Goal: Transaction & Acquisition: Purchase product/service

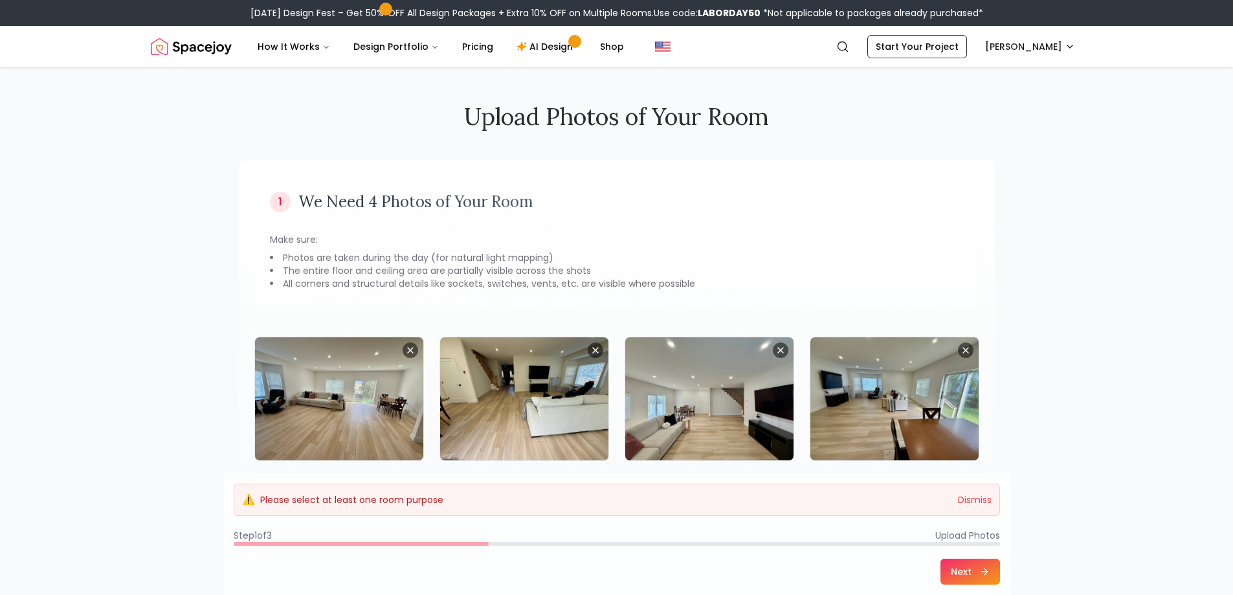
click at [379, 494] on p "Please select at least one room purpose" at bounding box center [351, 499] width 183 height 13
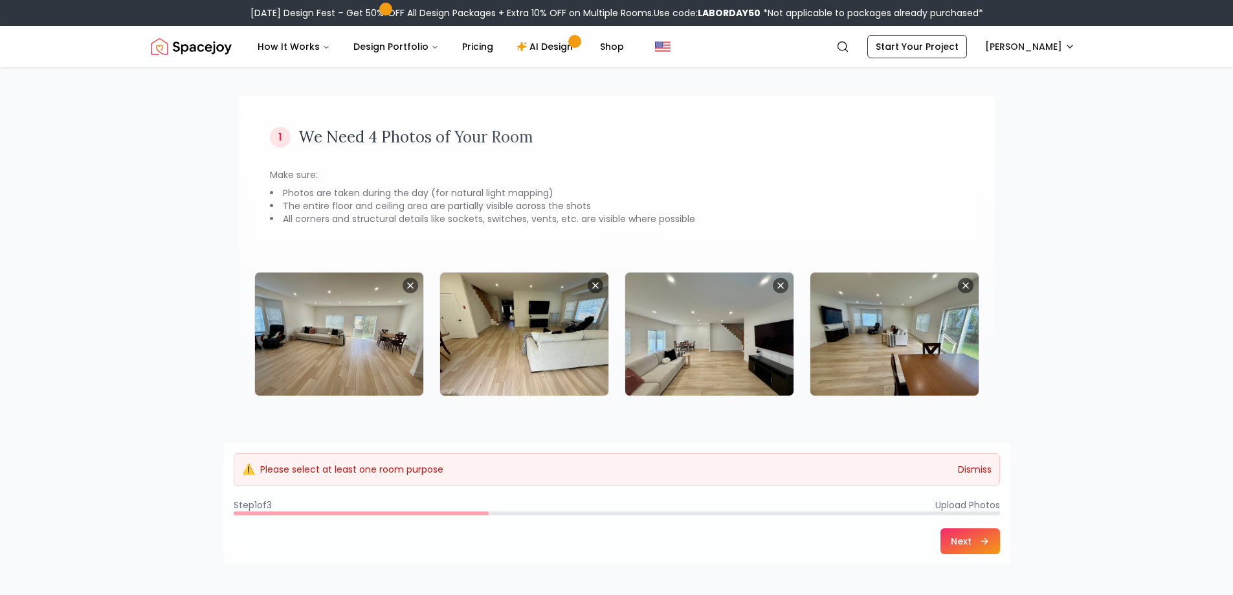
scroll to position [194, 0]
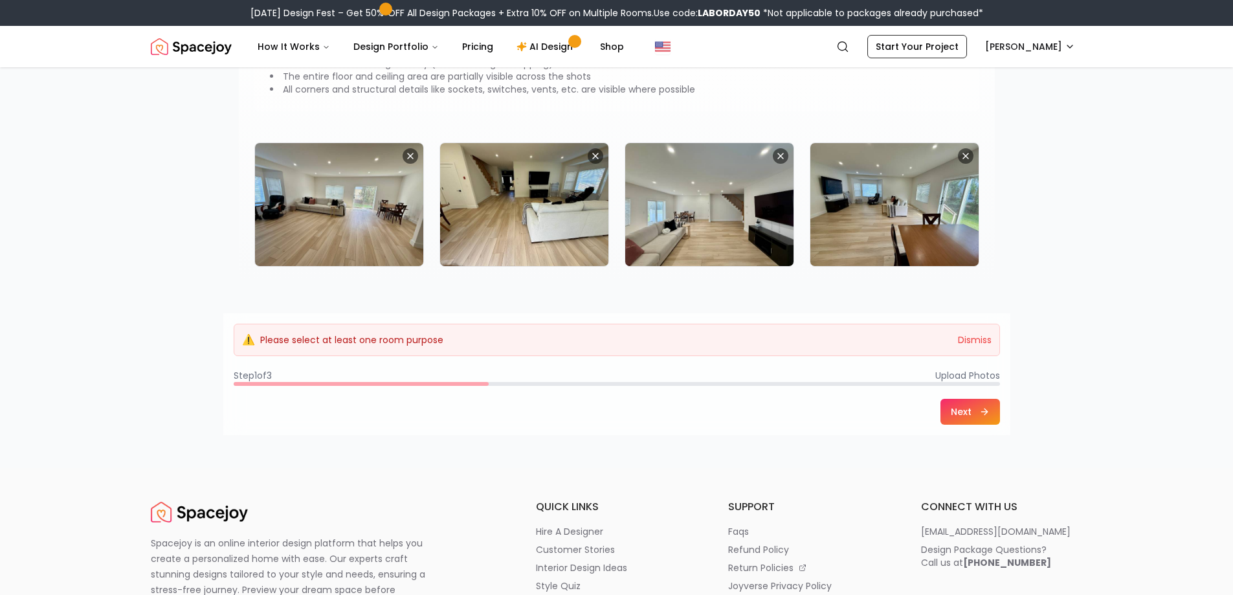
click at [843, 452] on div "Upload Photos of Your Room 1 We Need 4 Photos of Your Room Make sure: Photos ar…" at bounding box center [617, 164] width 829 height 583
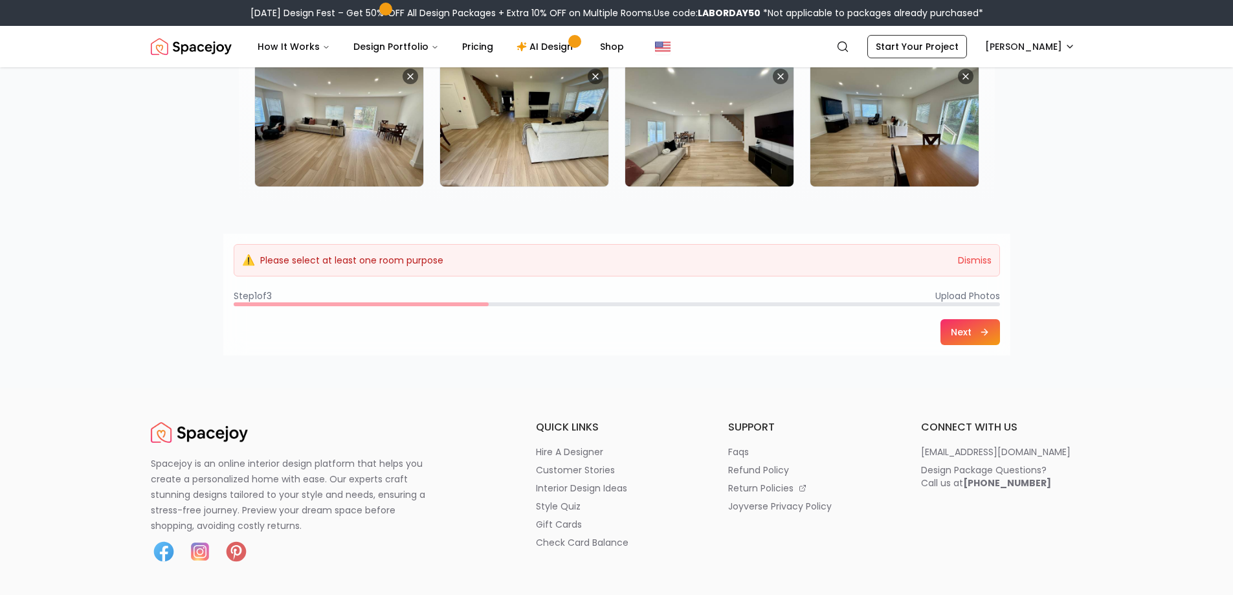
scroll to position [324, 0]
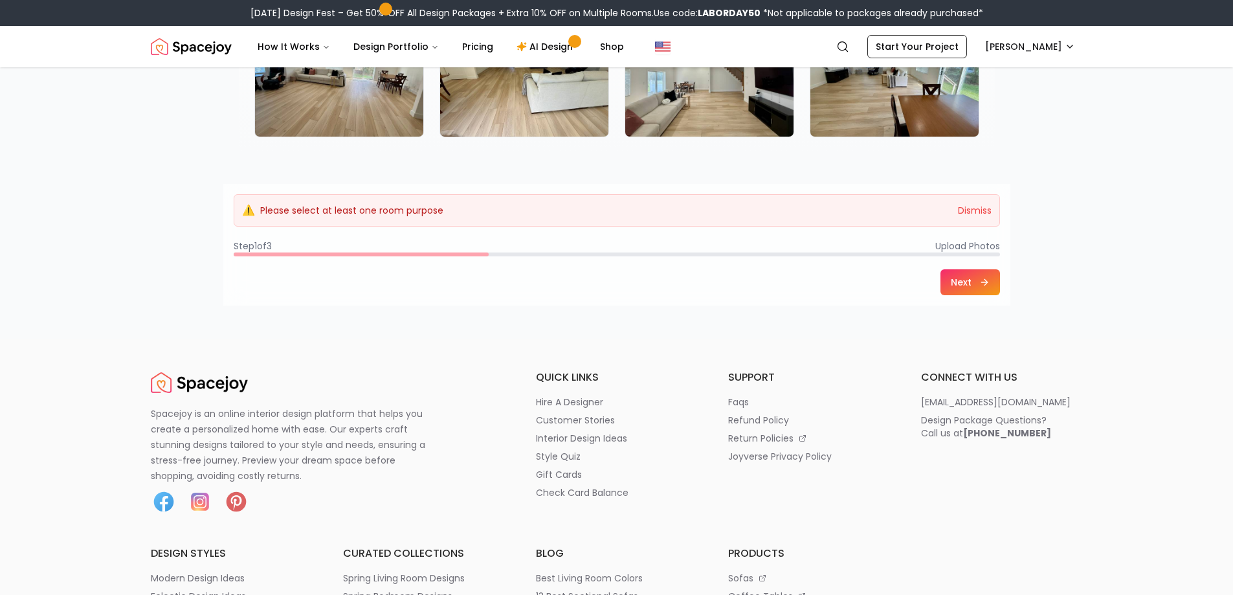
click at [960, 281] on button "Next" at bounding box center [971, 282] width 60 height 26
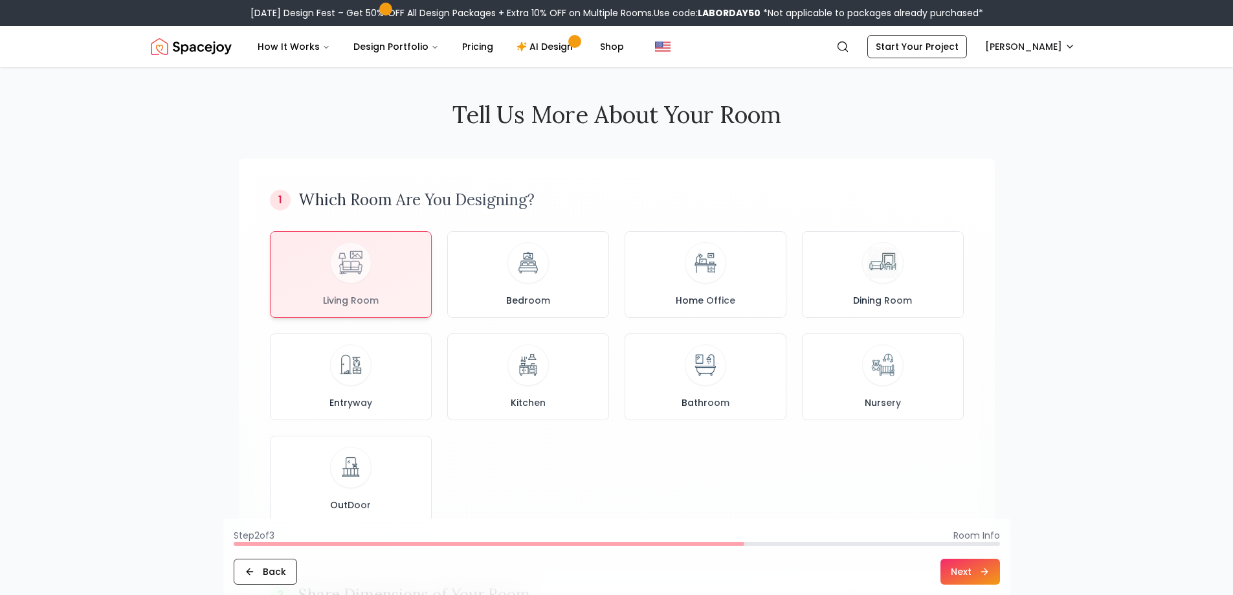
scroll to position [0, 0]
click at [362, 264] on div at bounding box center [351, 273] width 161 height 85
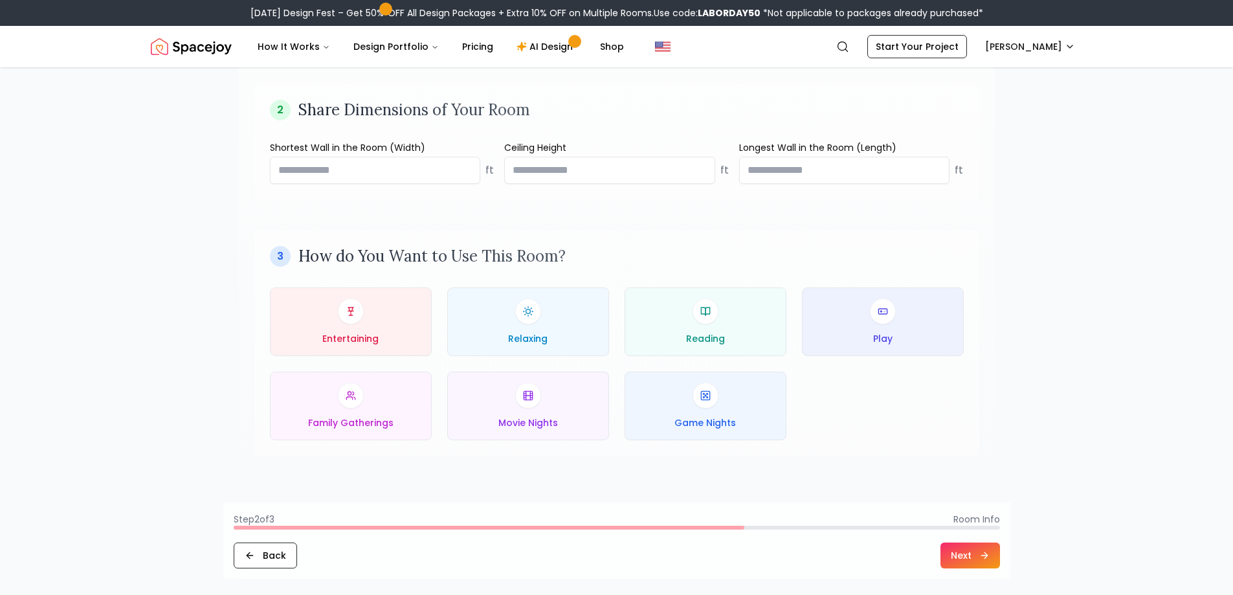
scroll to position [518, 0]
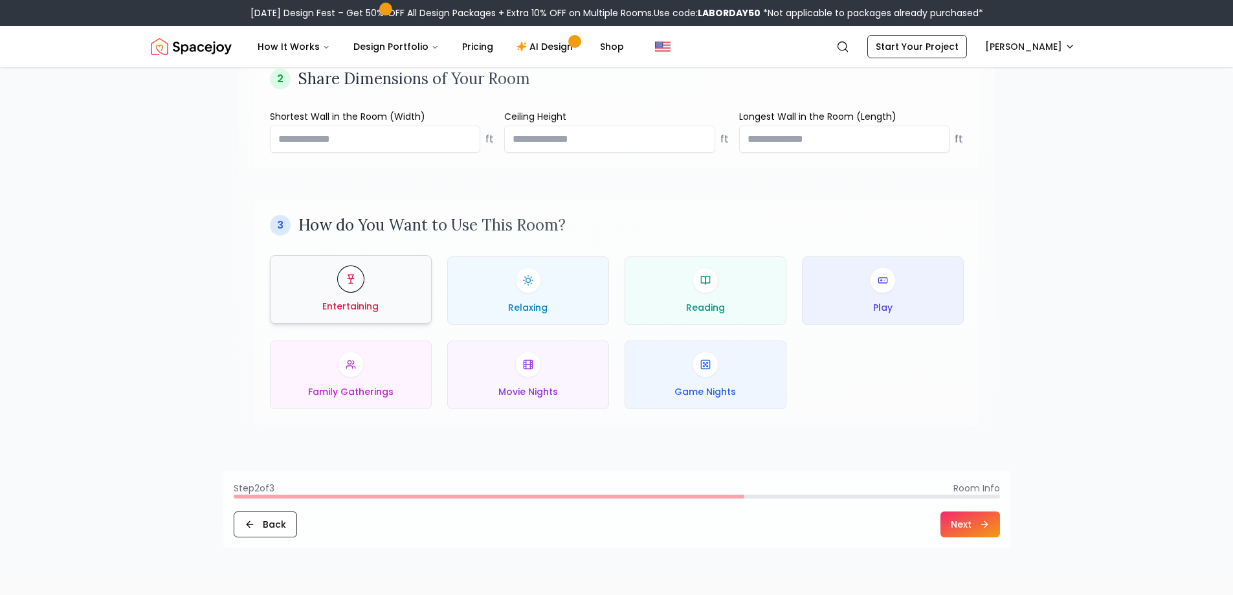
click at [385, 291] on div "Entertaining" at bounding box center [351, 289] width 140 height 47
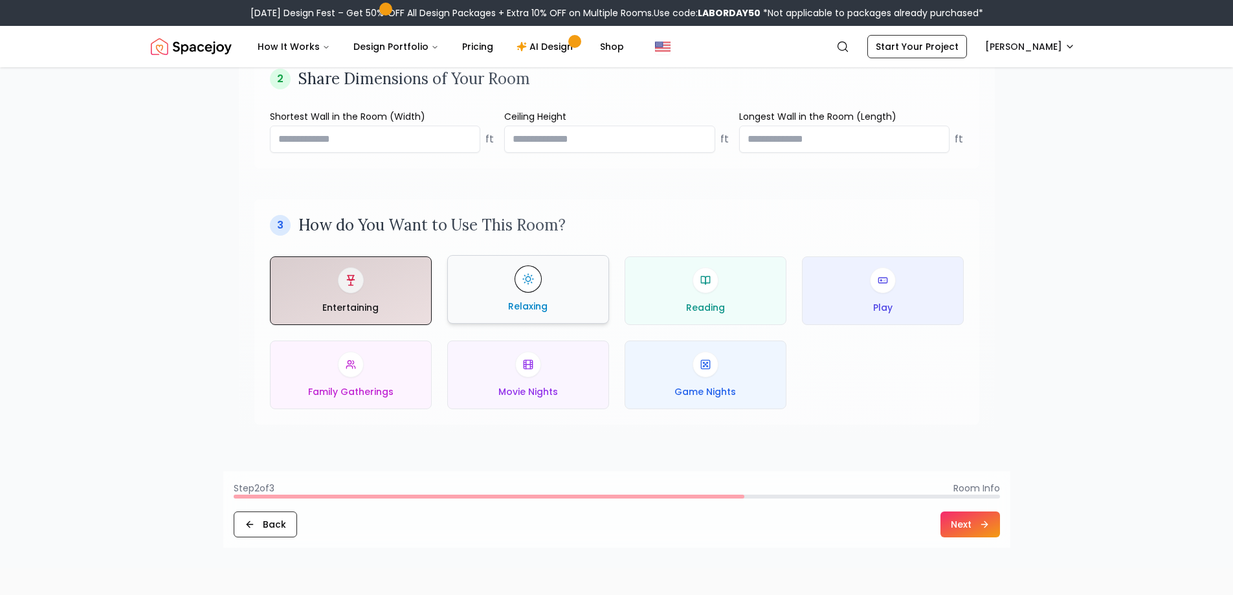
click at [554, 297] on div "Relaxing" at bounding box center [528, 289] width 140 height 47
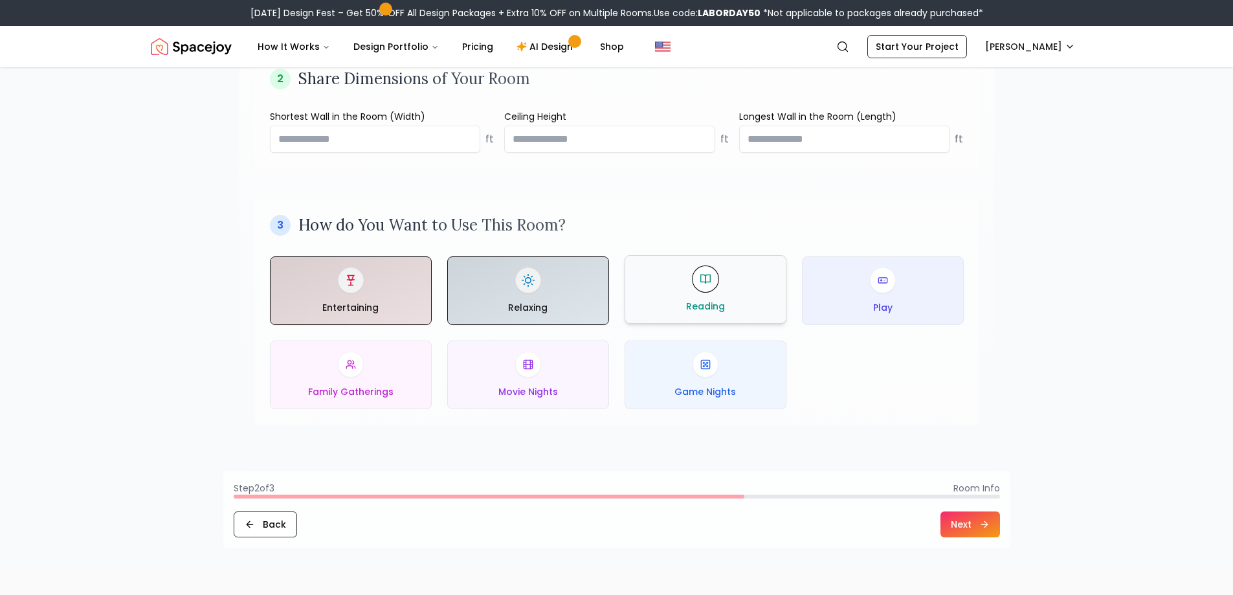
click at [732, 312] on div "Reading" at bounding box center [706, 289] width 140 height 47
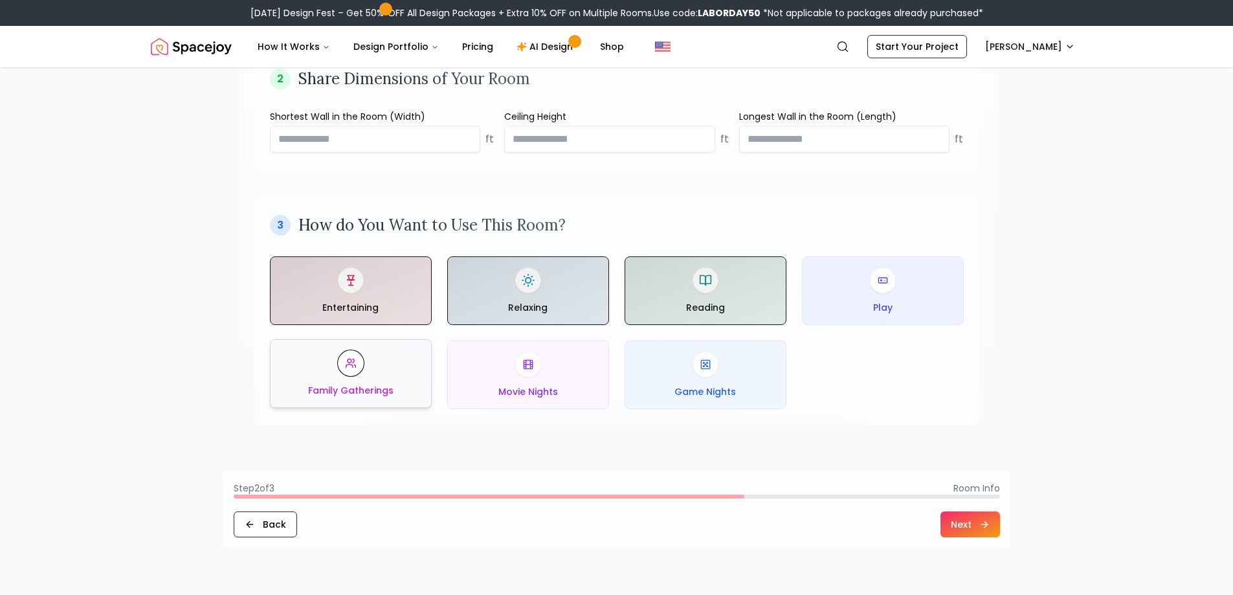
click at [377, 369] on div "Family Gatherings" at bounding box center [351, 373] width 140 height 47
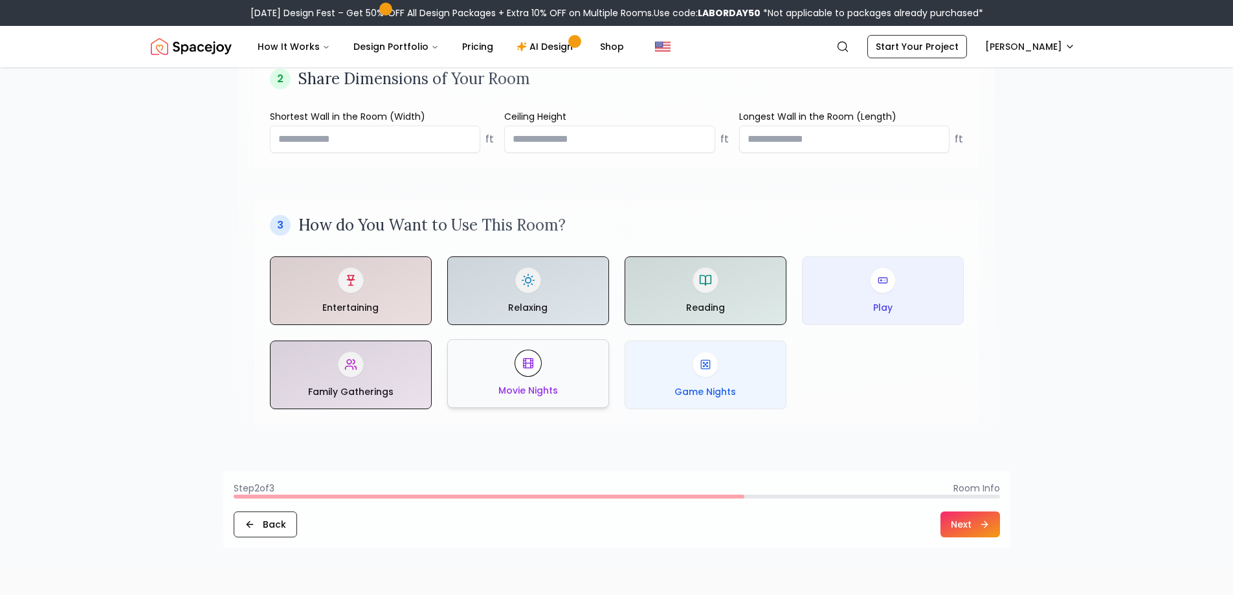
click at [517, 372] on div "Movie Nights" at bounding box center [528, 373] width 140 height 47
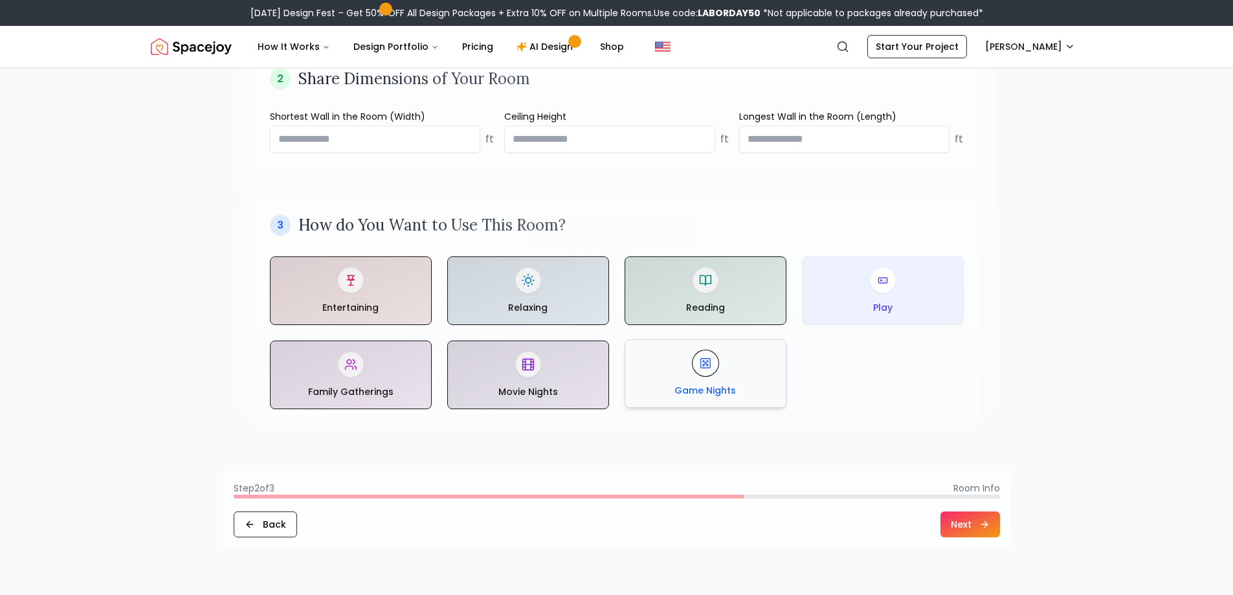
click at [702, 383] on div "Game Nights" at bounding box center [706, 373] width 140 height 47
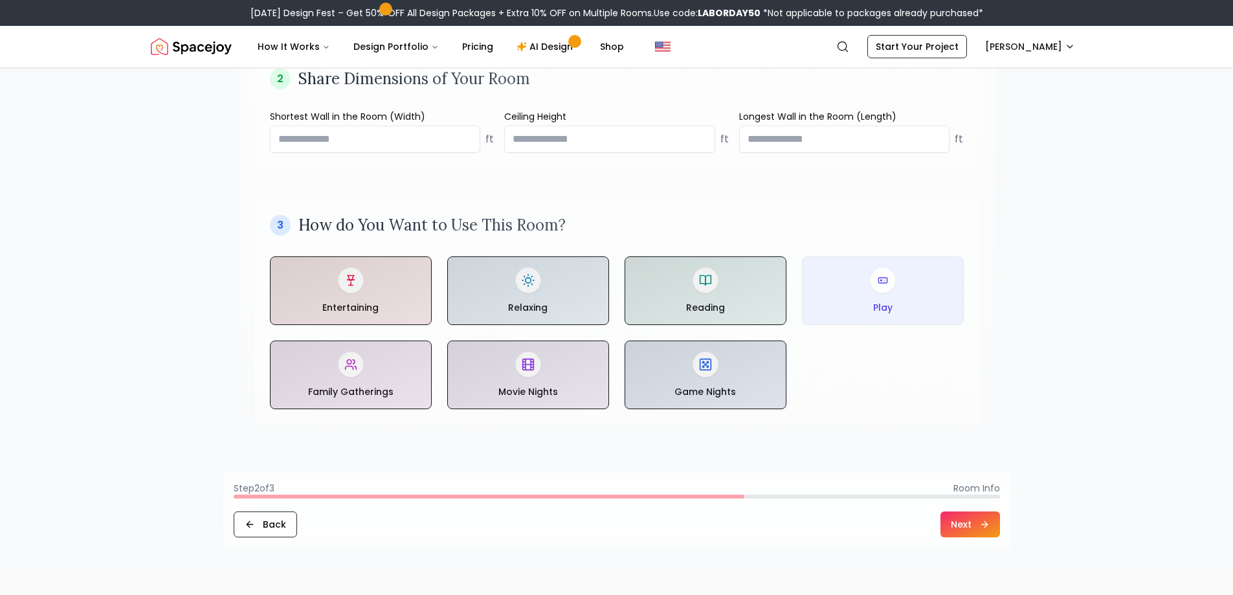
click at [966, 509] on footer "Step 2 of 3 Room Info Back Next" at bounding box center [616, 509] width 787 height 76
click at [963, 517] on button "Next" at bounding box center [971, 524] width 60 height 26
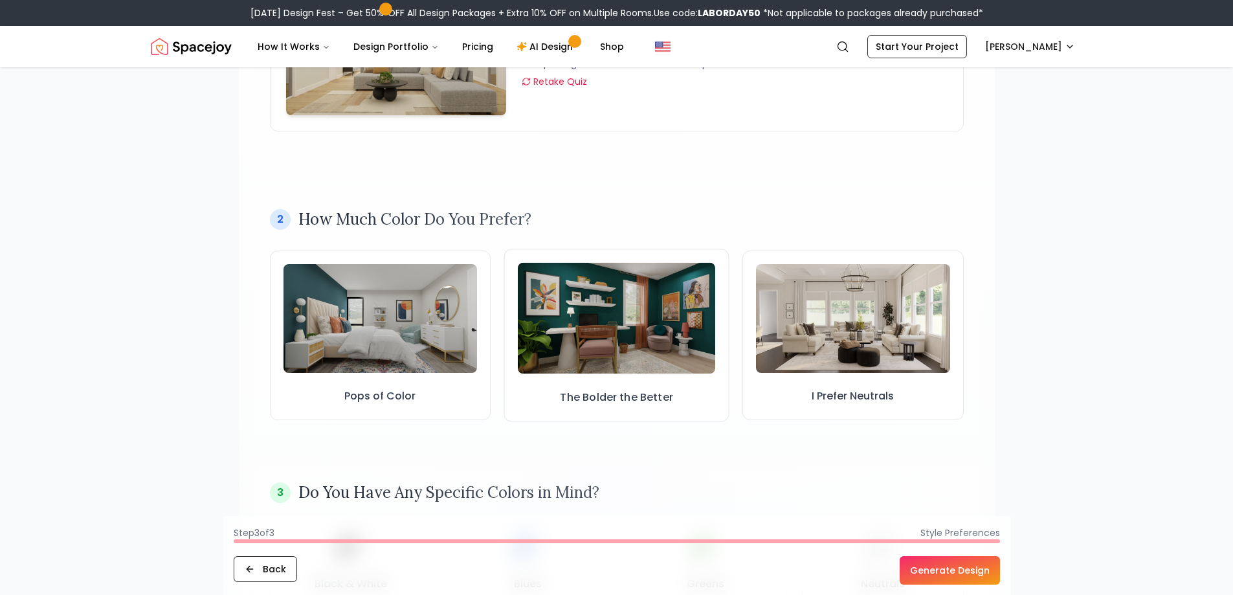
scroll to position [259, 0]
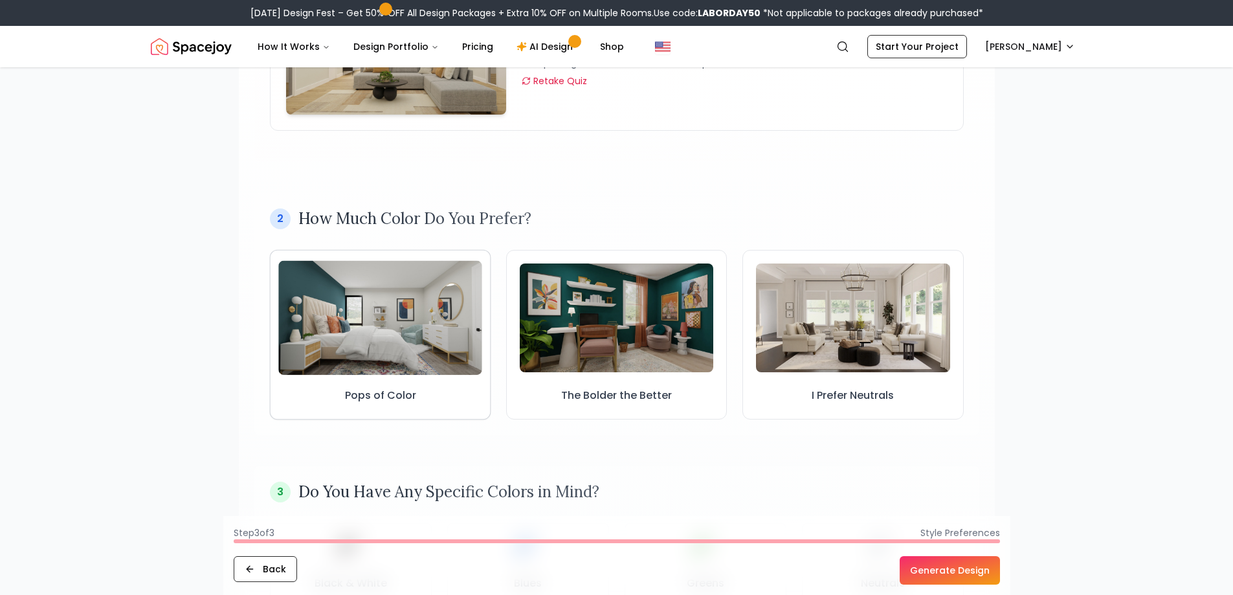
click at [451, 343] on img at bounding box center [380, 317] width 204 height 115
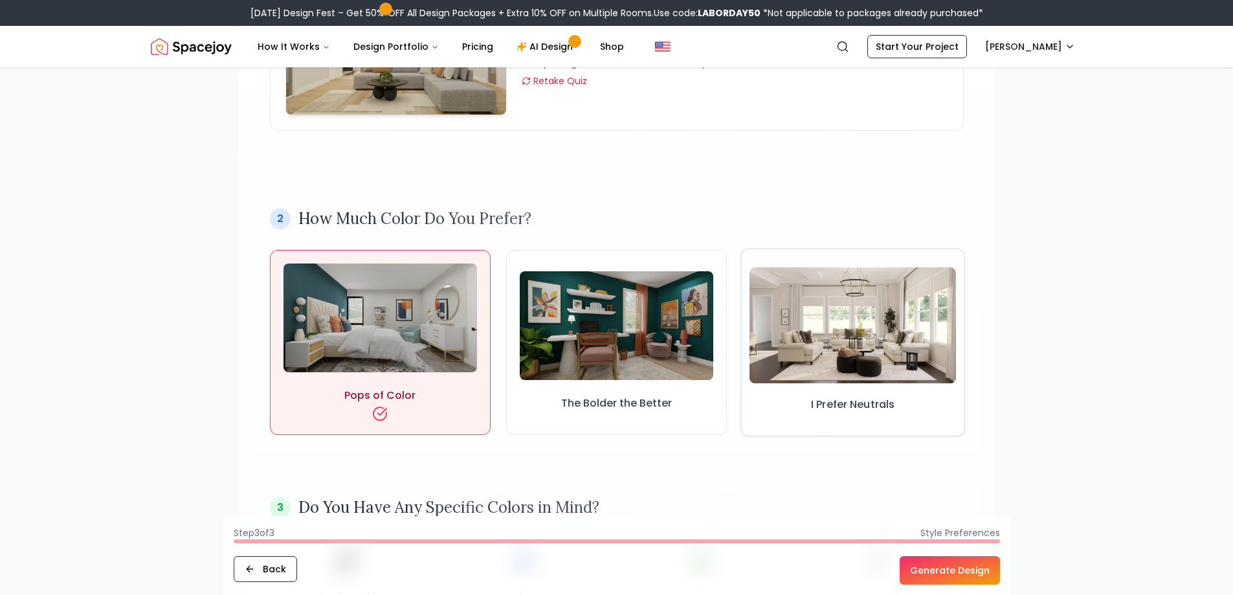
click at [843, 356] on img at bounding box center [853, 325] width 207 height 117
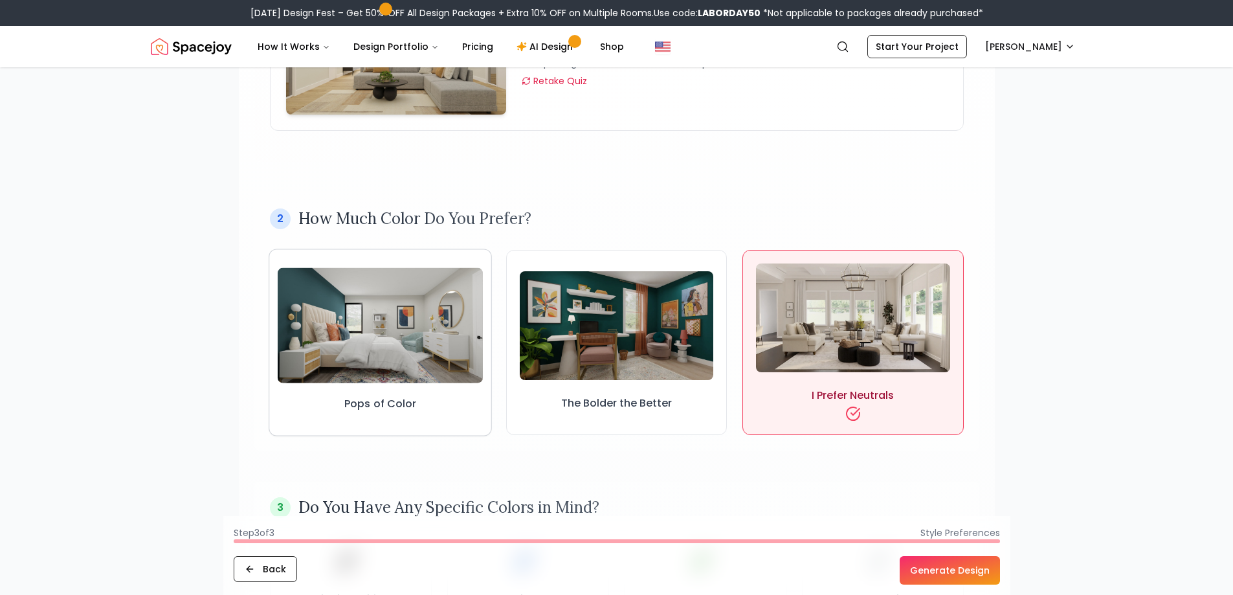
click at [428, 339] on img at bounding box center [380, 325] width 206 height 116
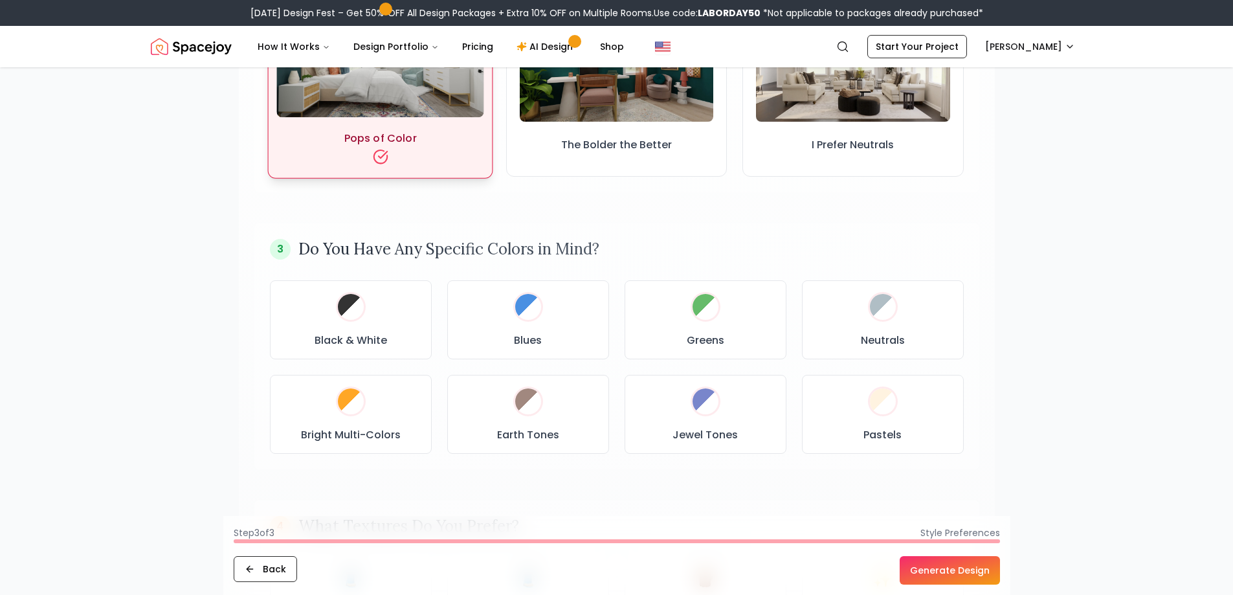
scroll to position [518, 0]
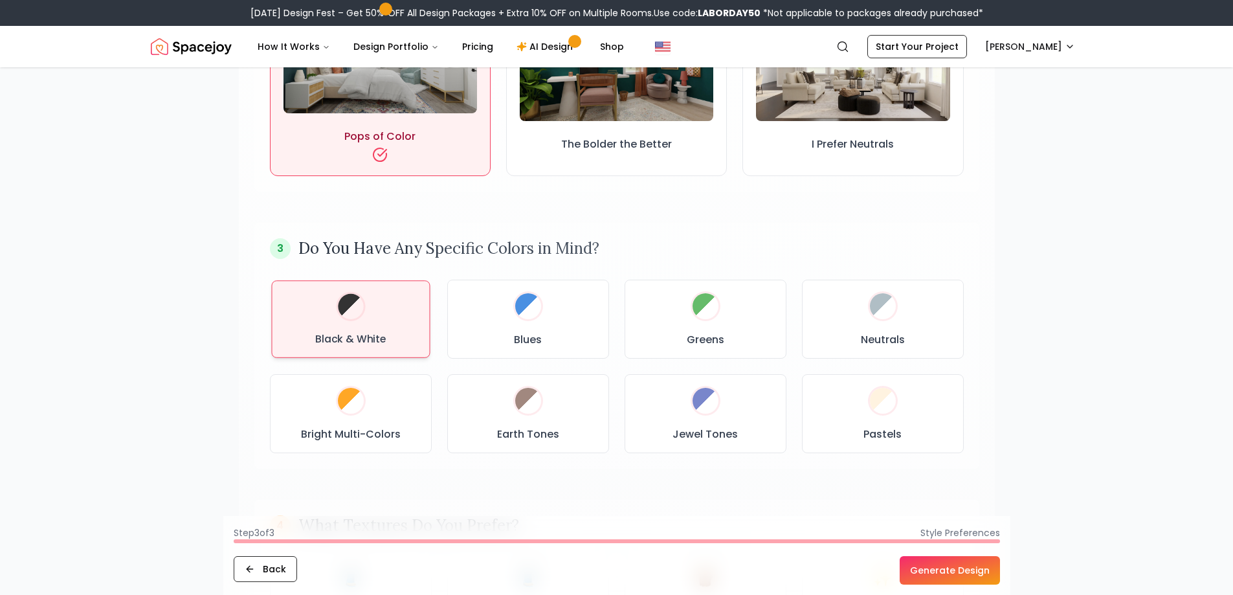
click at [405, 326] on div "Black & White" at bounding box center [350, 319] width 137 height 56
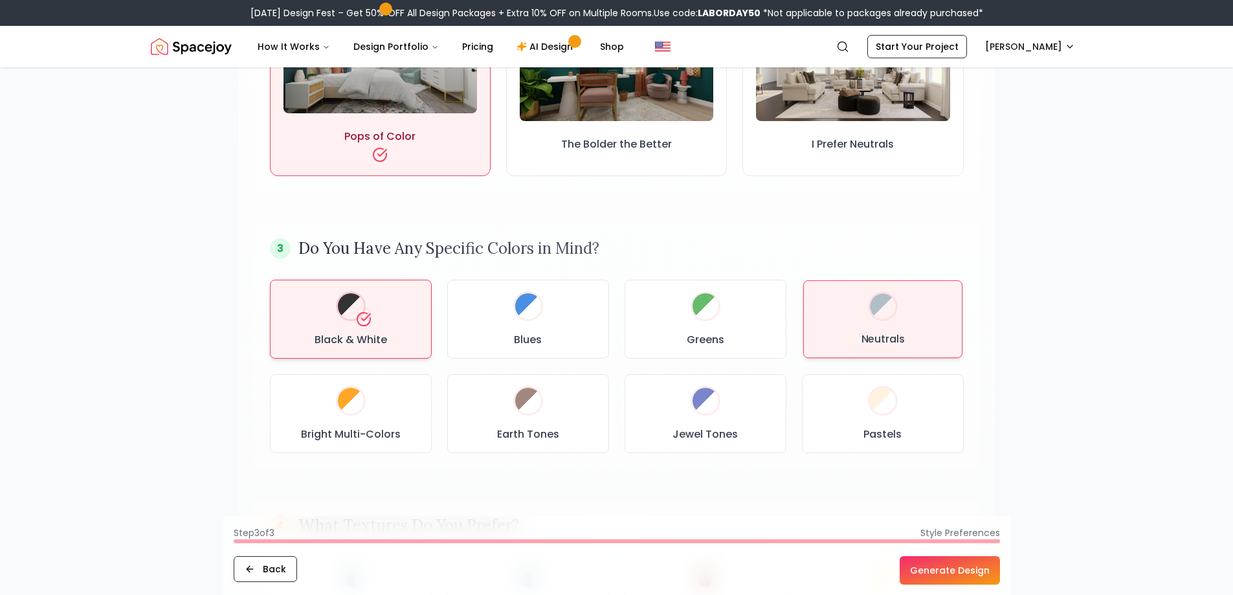
click at [868, 325] on div "Neutrals" at bounding box center [883, 319] width 138 height 56
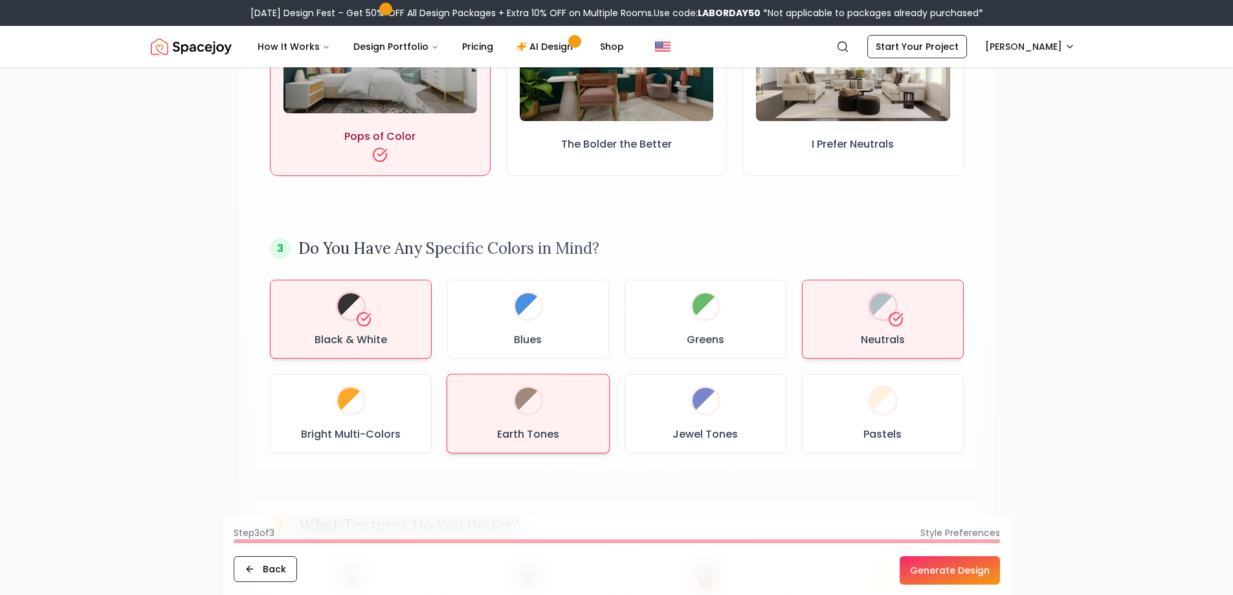
click at [553, 413] on div "Earth Tones" at bounding box center [528, 414] width 141 height 58
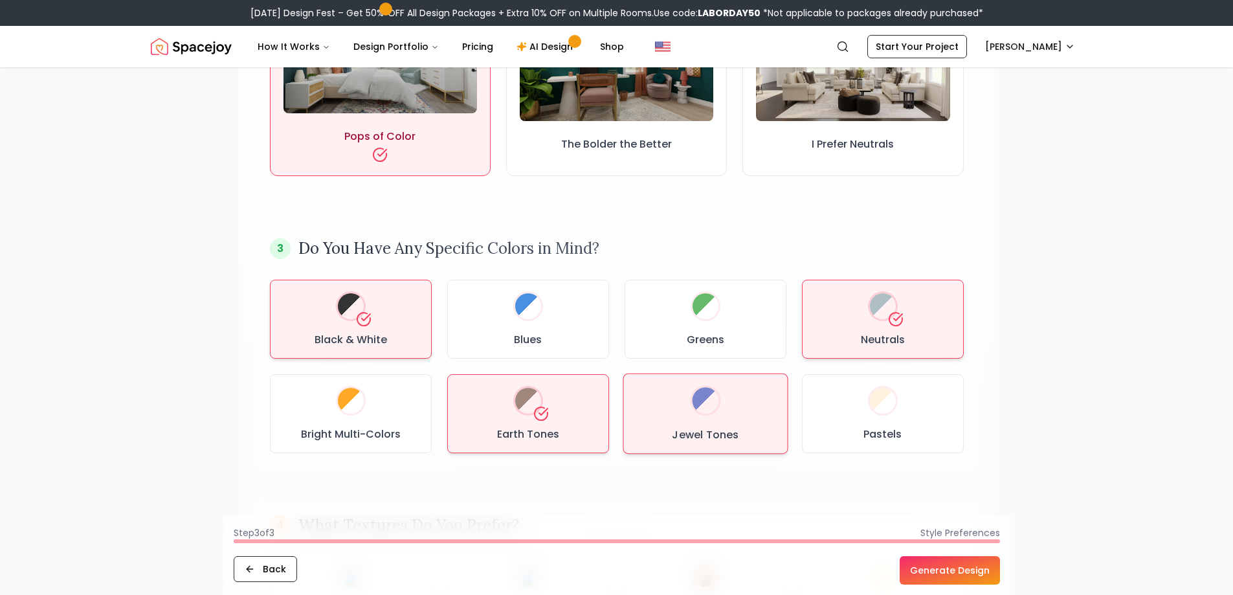
click at [697, 413] on div at bounding box center [705, 401] width 32 height 32
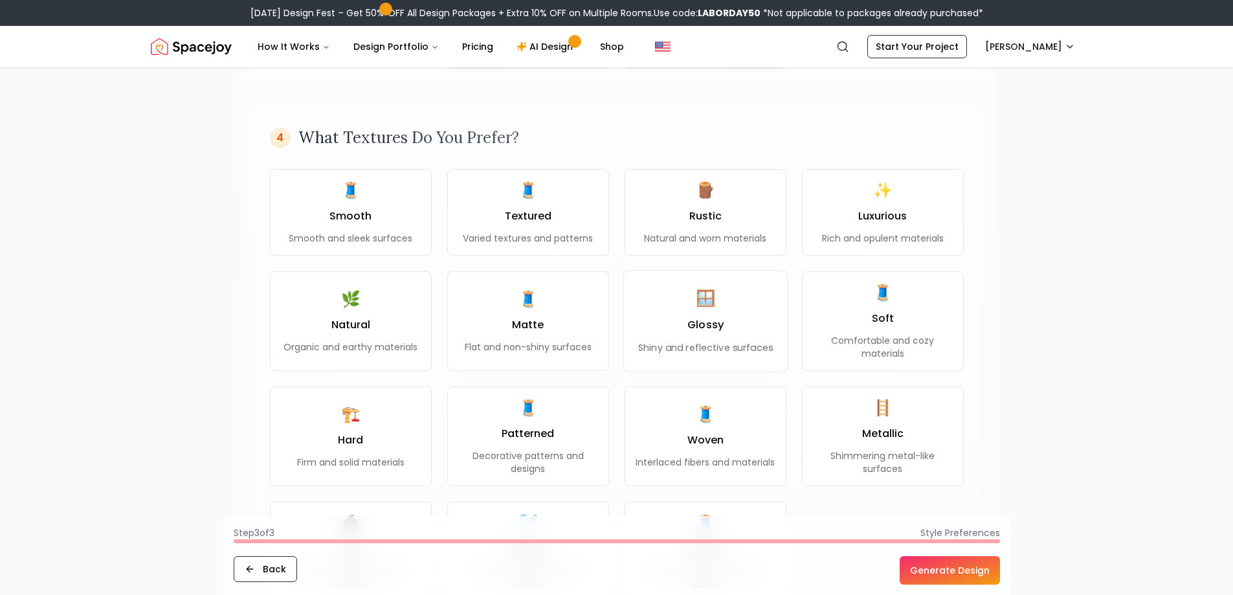
scroll to position [906, 0]
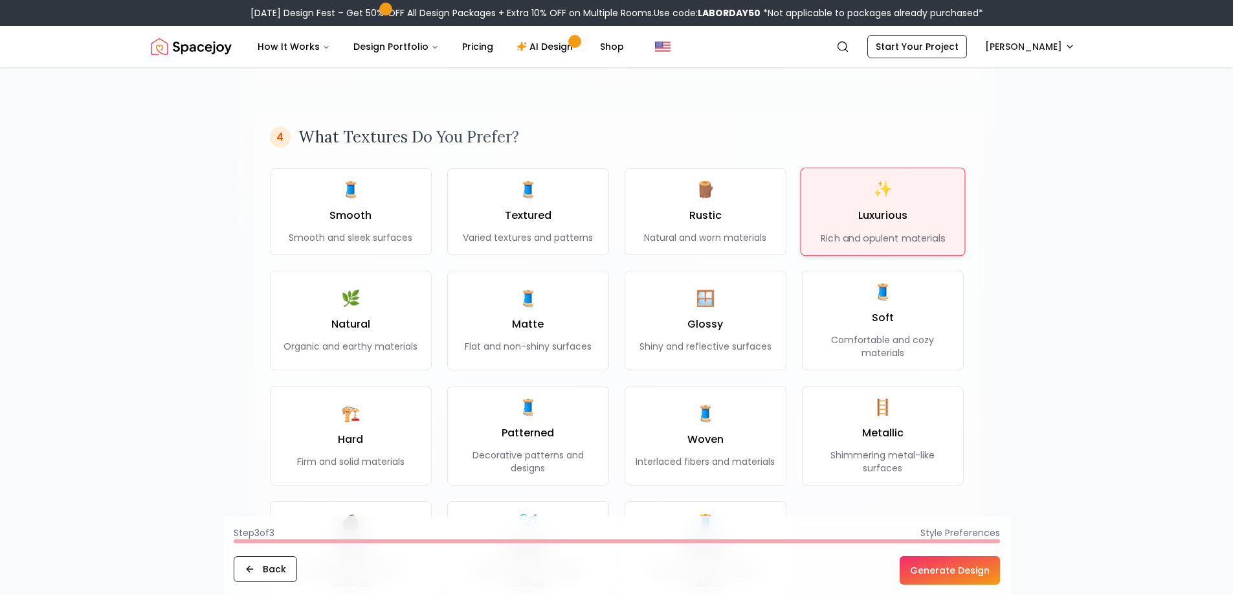
click at [884, 210] on h3 "Luxurious" at bounding box center [883, 216] width 50 height 16
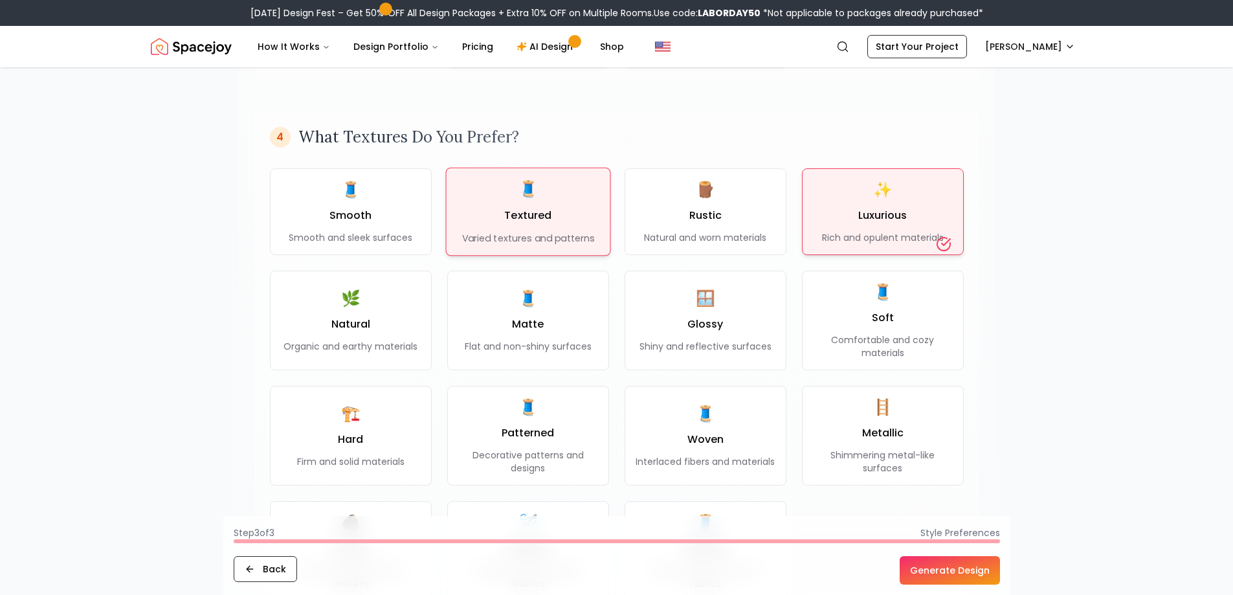
click at [550, 210] on h3 "Textured" at bounding box center [527, 216] width 47 height 16
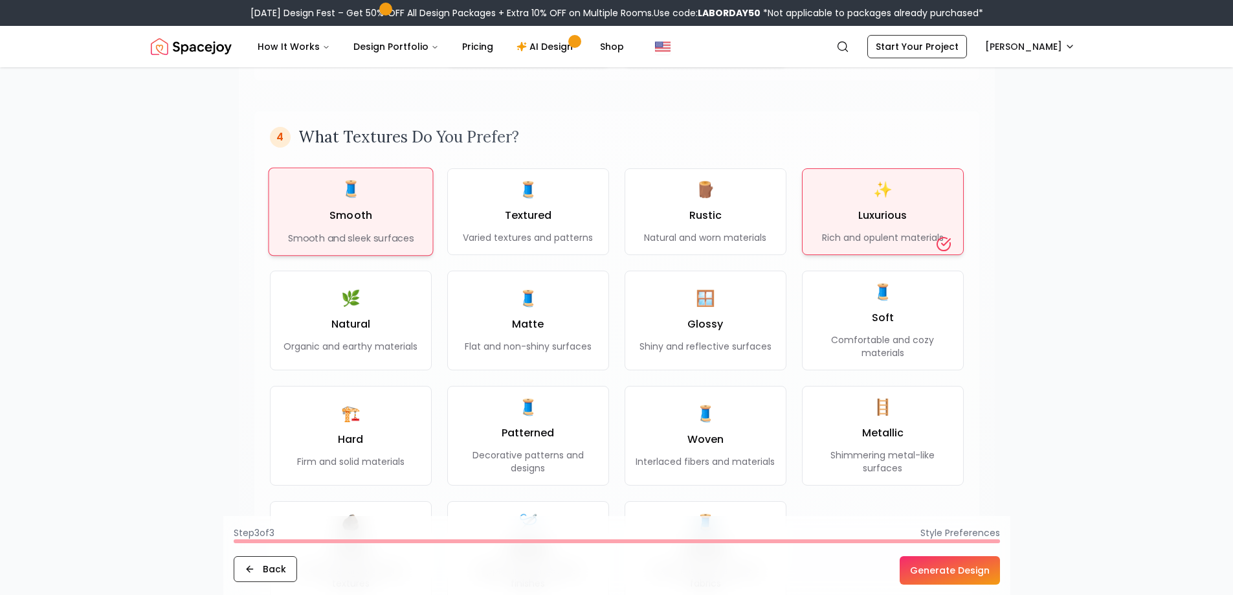
click at [392, 221] on div "🧵 Smooth Smooth and sleek surfaces" at bounding box center [350, 212] width 126 height 66
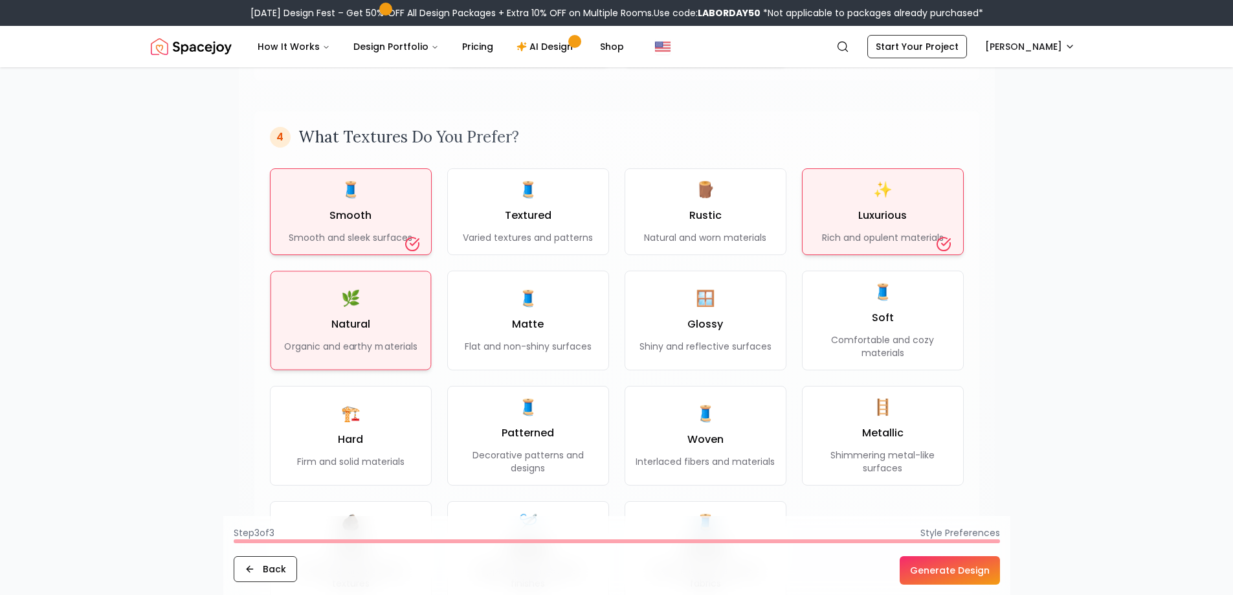
click at [387, 304] on div "🌿 Natural Organic and earthy materials" at bounding box center [350, 320] width 133 height 64
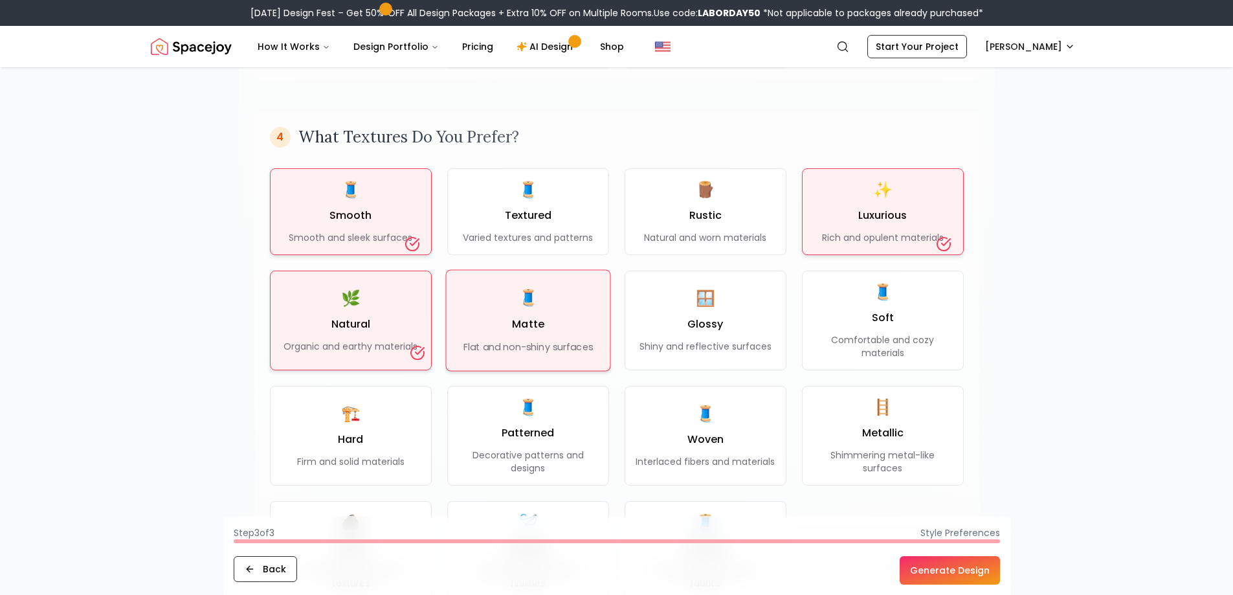
click at [537, 333] on div "🧵 Matte Flat and non-shiny surfaces" at bounding box center [528, 320] width 129 height 66
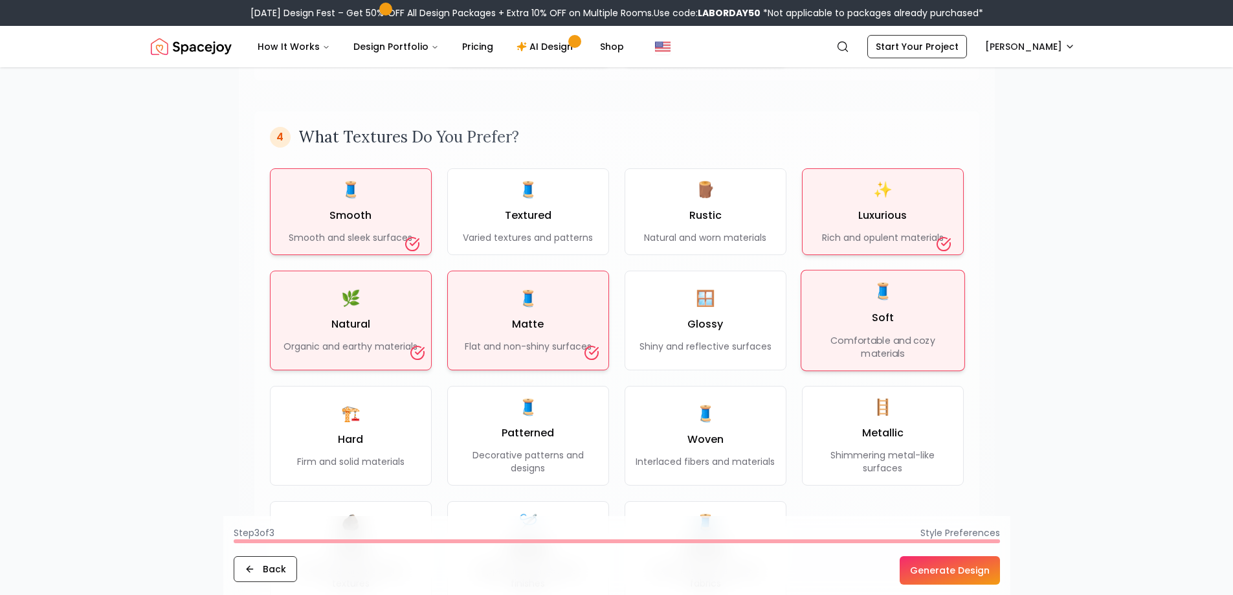
click at [859, 337] on p "Comfortable and cozy materials" at bounding box center [883, 346] width 142 height 27
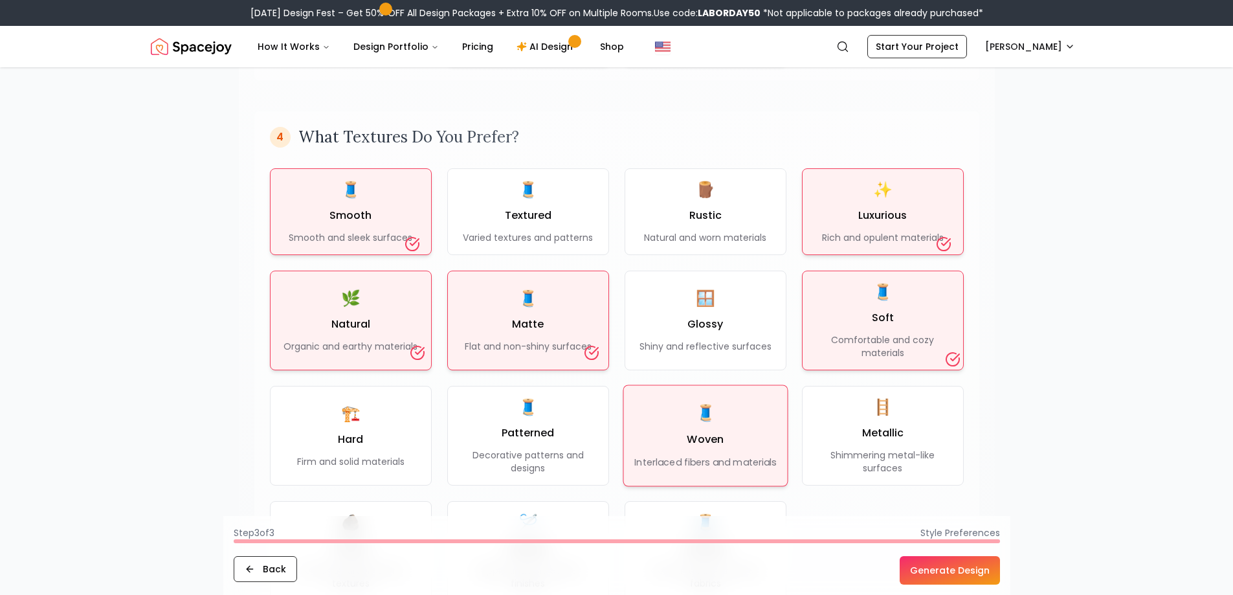
click at [684, 418] on div "🧵 Woven Interlaced fibers and materials" at bounding box center [705, 436] width 142 height 66
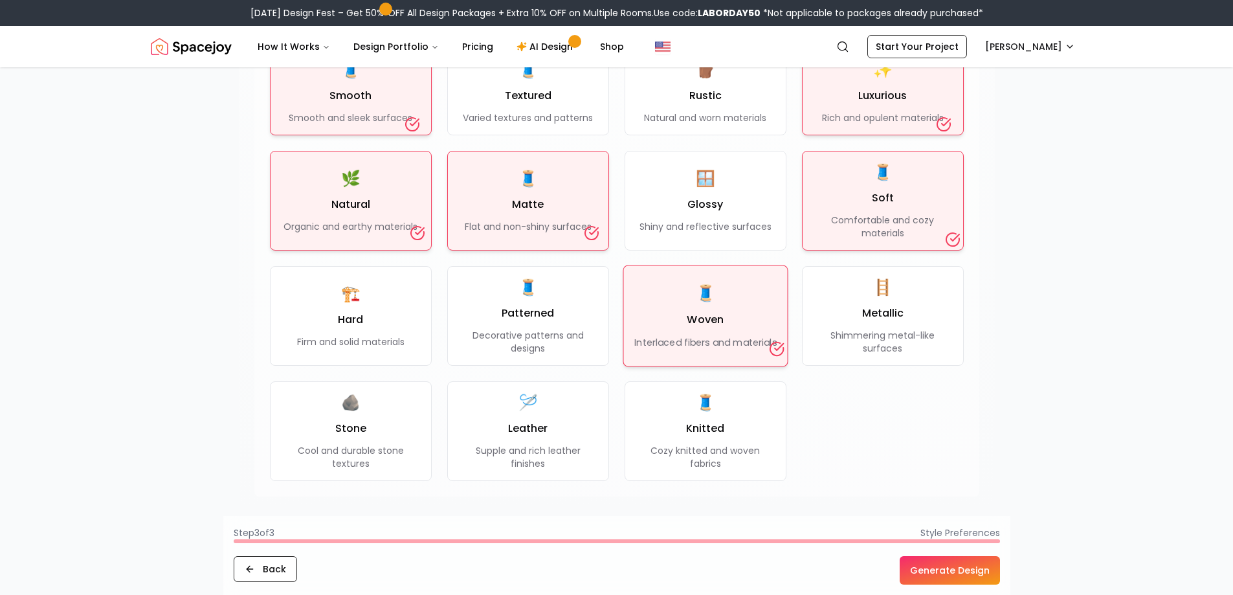
scroll to position [1100, 0]
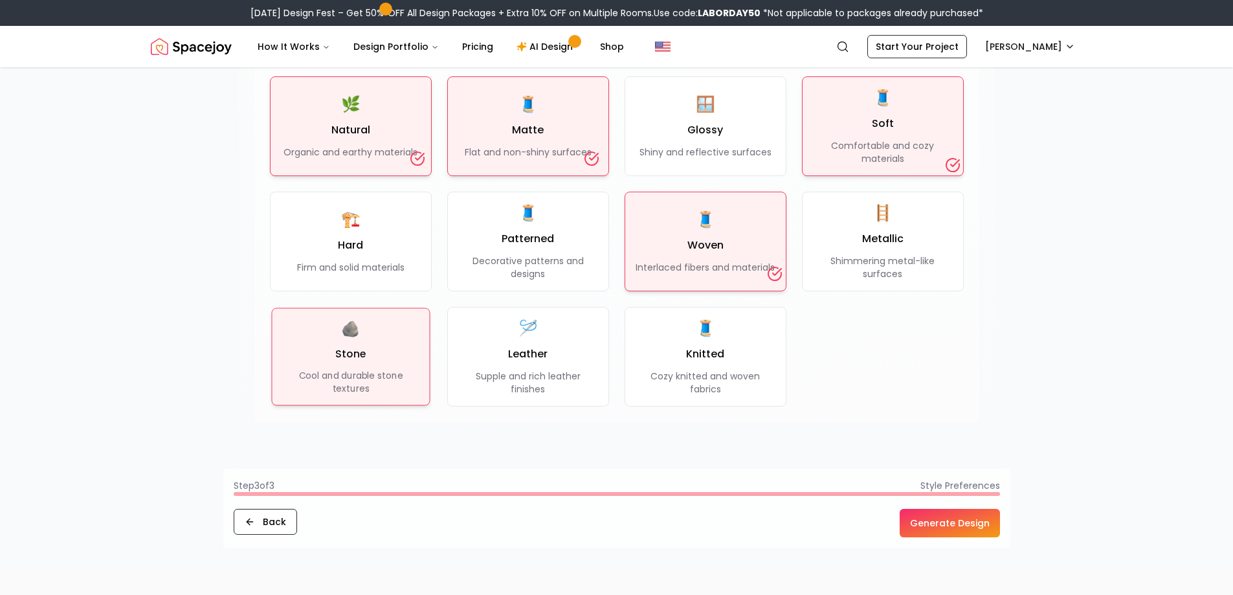
click at [377, 337] on div "🪨 Stone Cool and durable stone textures" at bounding box center [350, 356] width 137 height 76
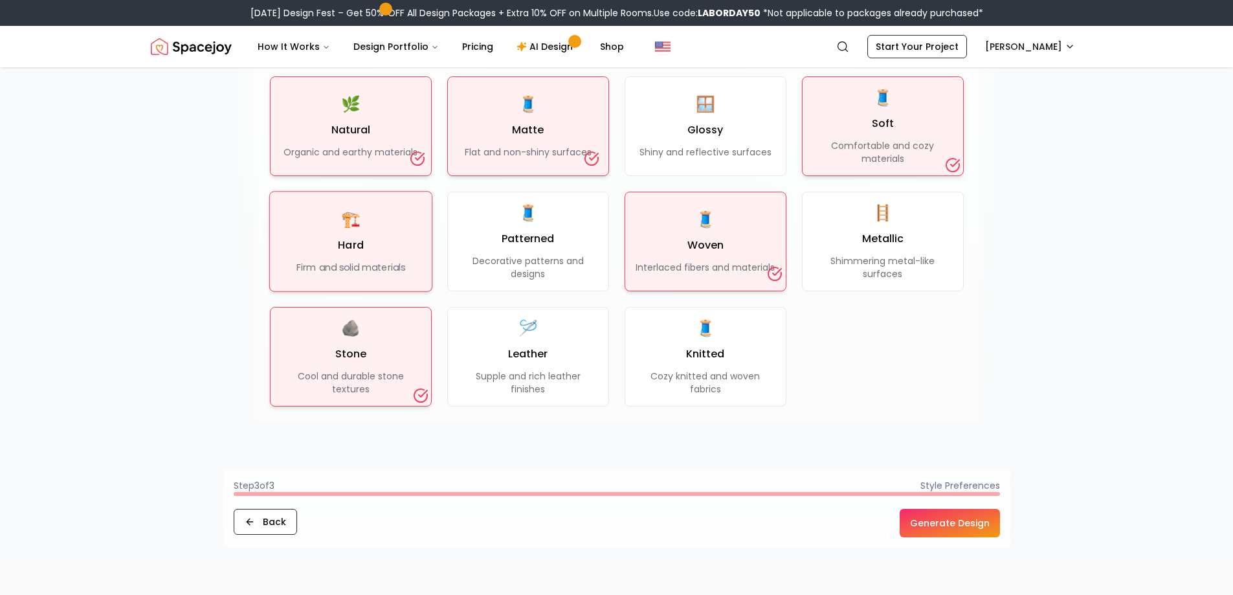
click at [317, 236] on div "🏗️ Hard Firm and solid materials" at bounding box center [350, 240] width 109 height 65
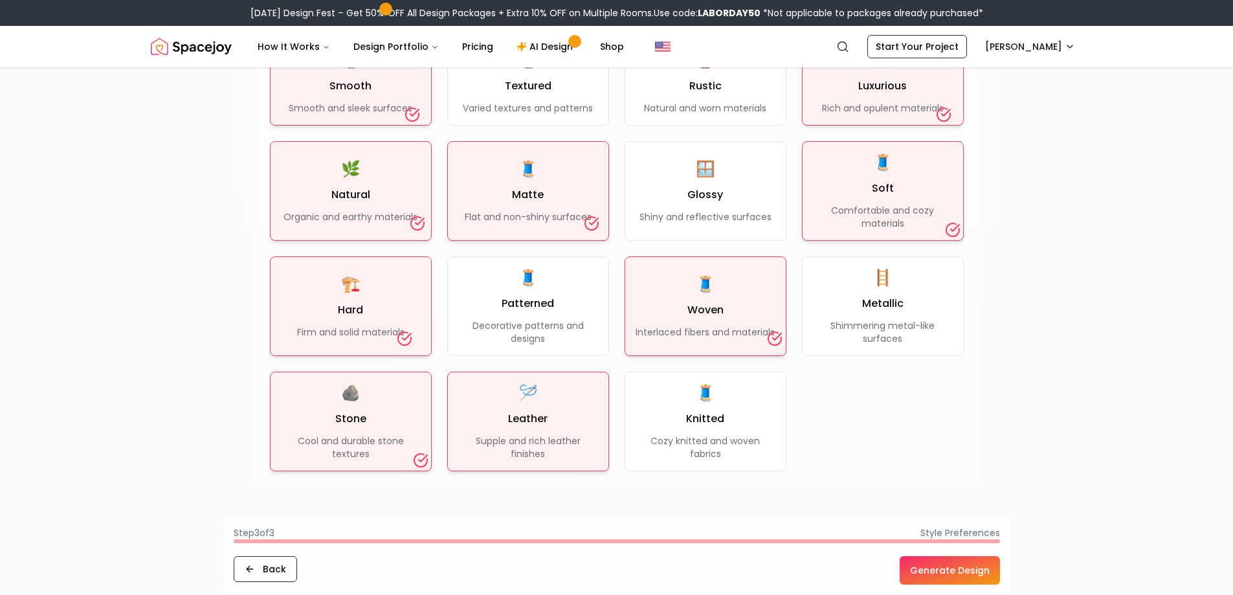
scroll to position [971, 0]
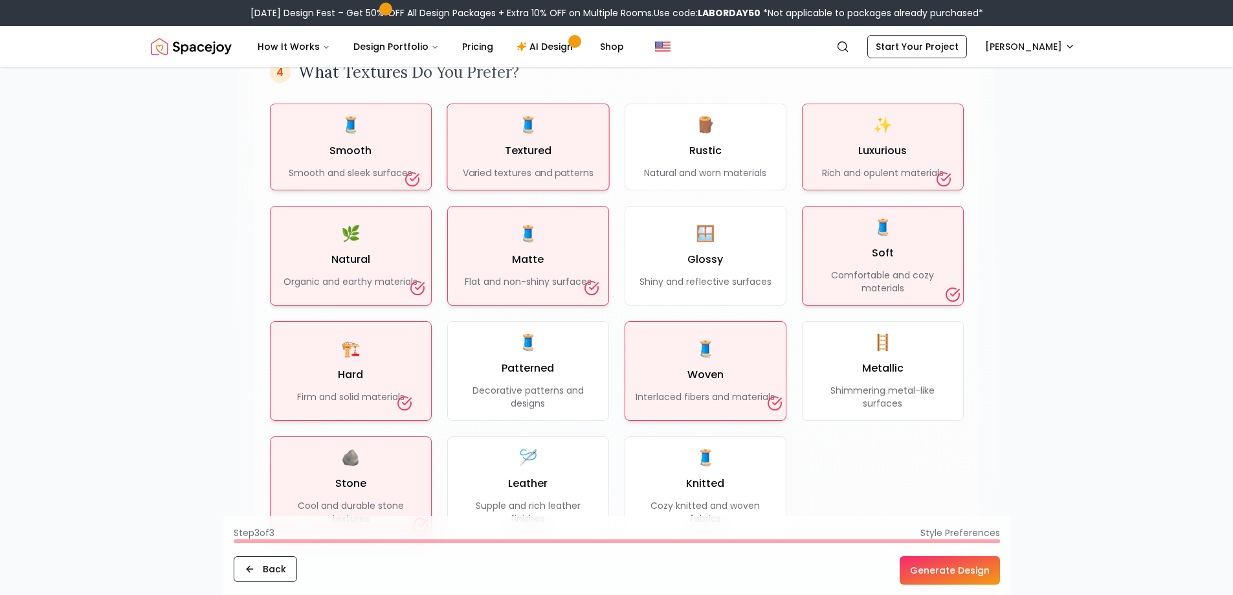
click at [562, 142] on div "🧵 Textured Varied textures and patterns" at bounding box center [528, 147] width 131 height 65
click at [965, 575] on button "Generate Design" at bounding box center [950, 570] width 100 height 28
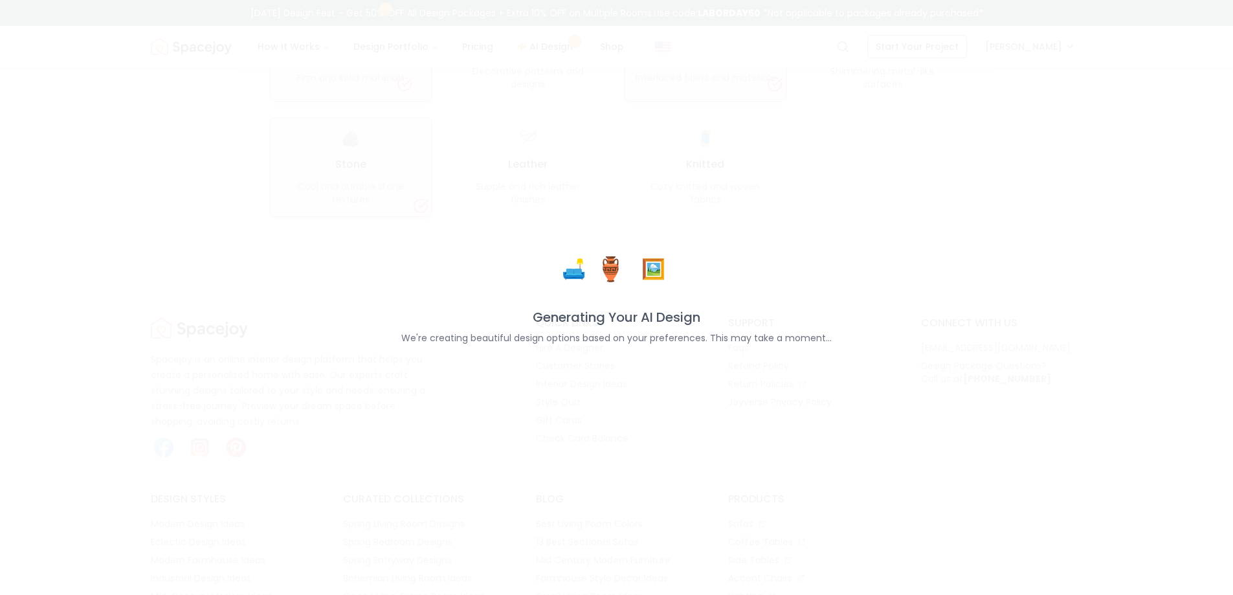
scroll to position [1295, 0]
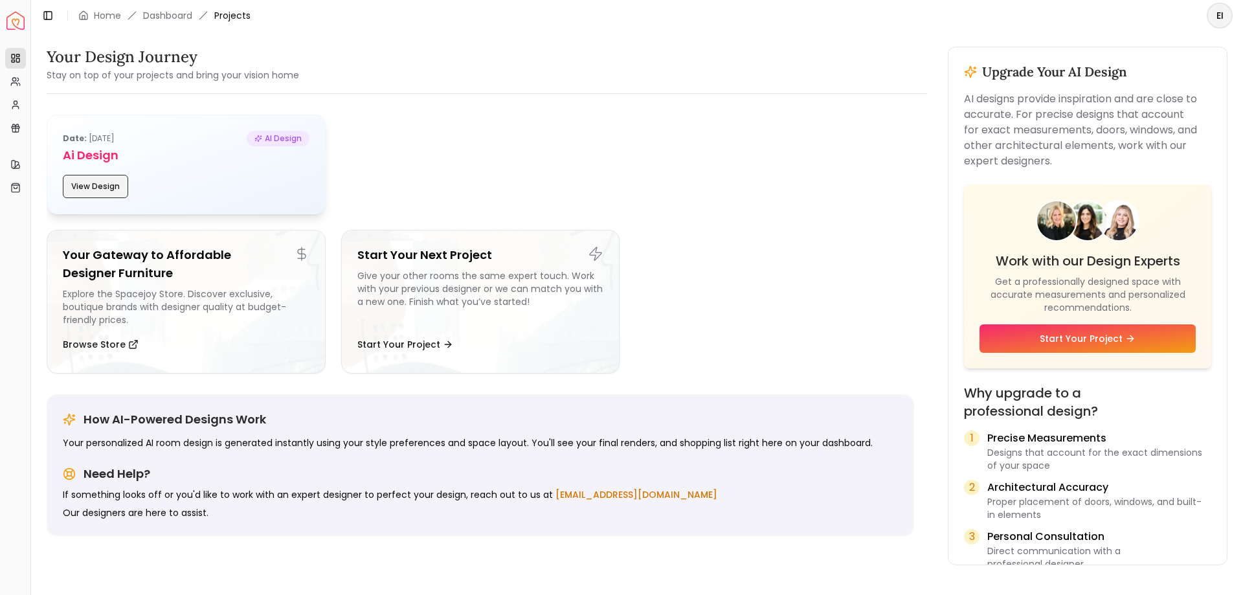
click at [104, 183] on button "View Design" at bounding box center [95, 186] width 65 height 23
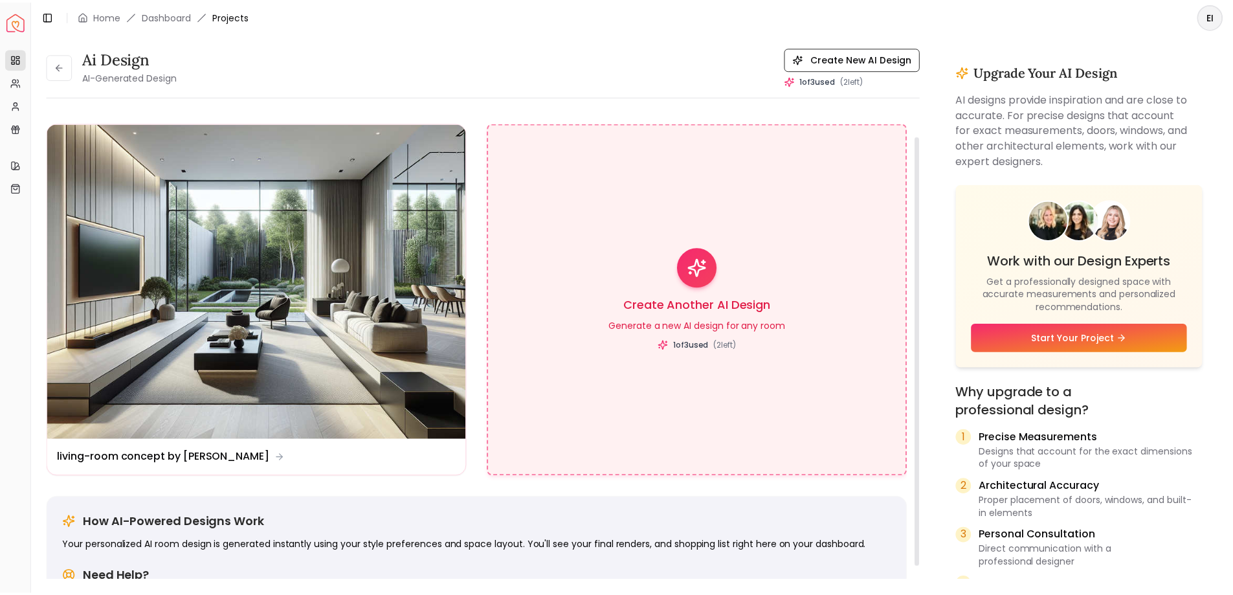
scroll to position [57, 0]
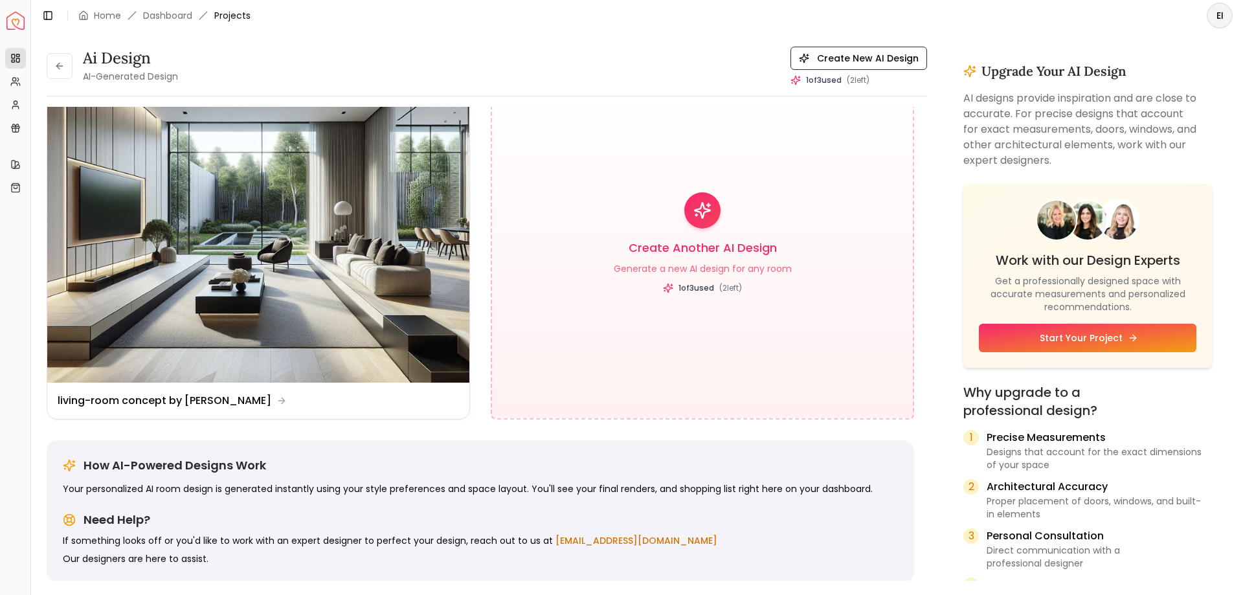
click at [1111, 339] on link "Start Your Project" at bounding box center [1088, 338] width 218 height 28
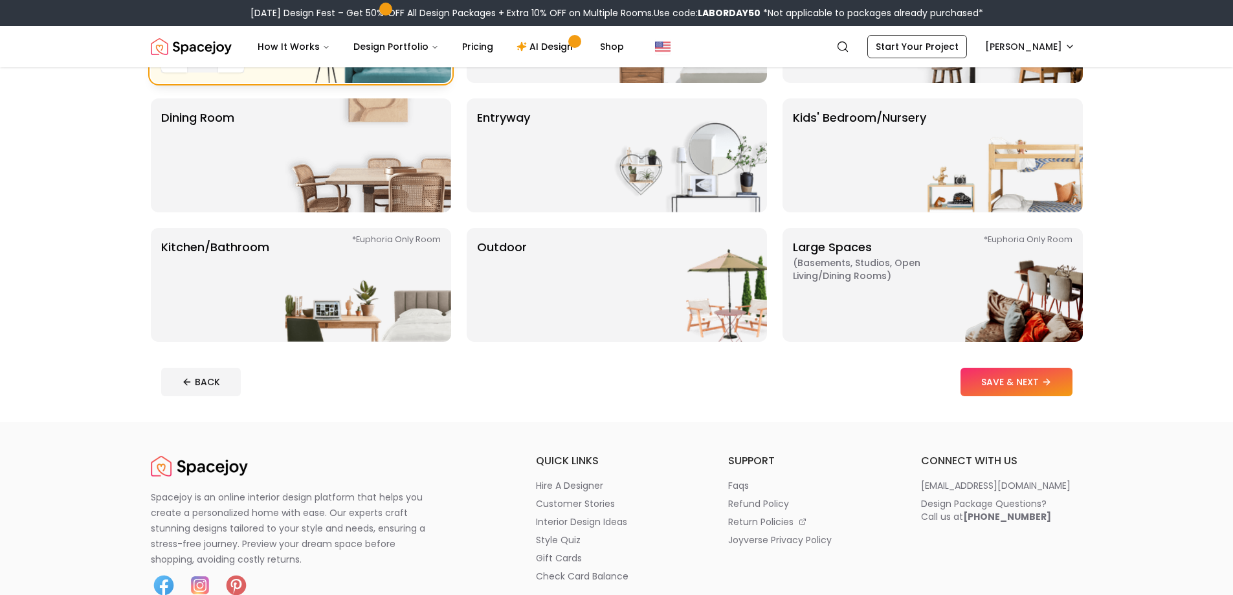
scroll to position [259, 0]
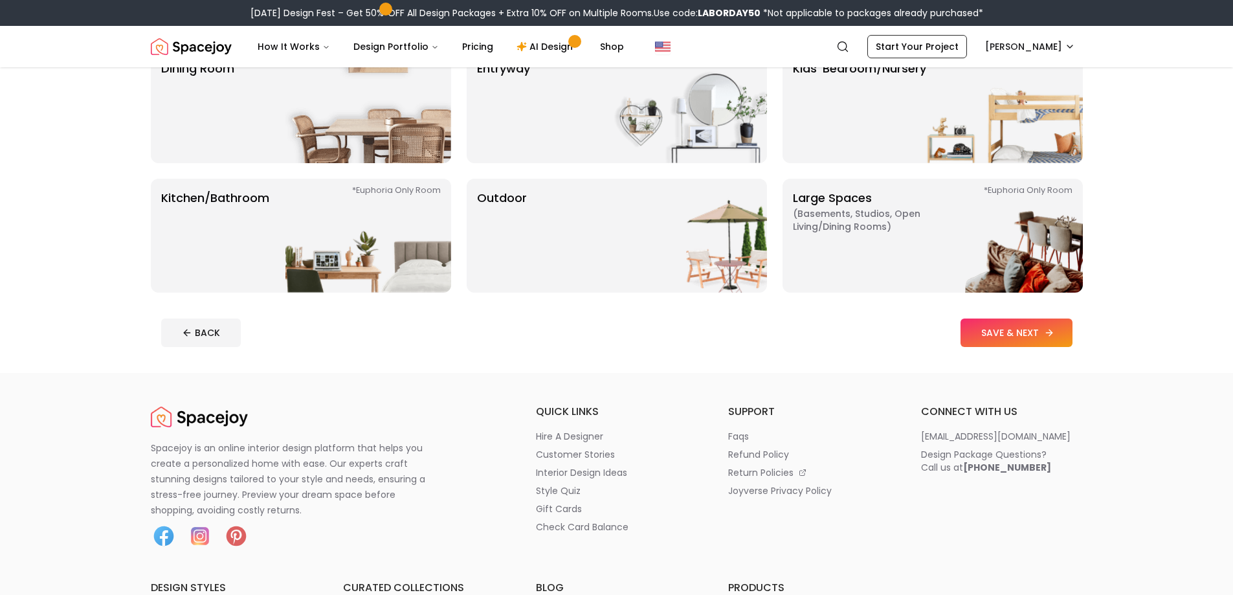
click at [1015, 328] on button "SAVE & NEXT" at bounding box center [1017, 332] width 112 height 28
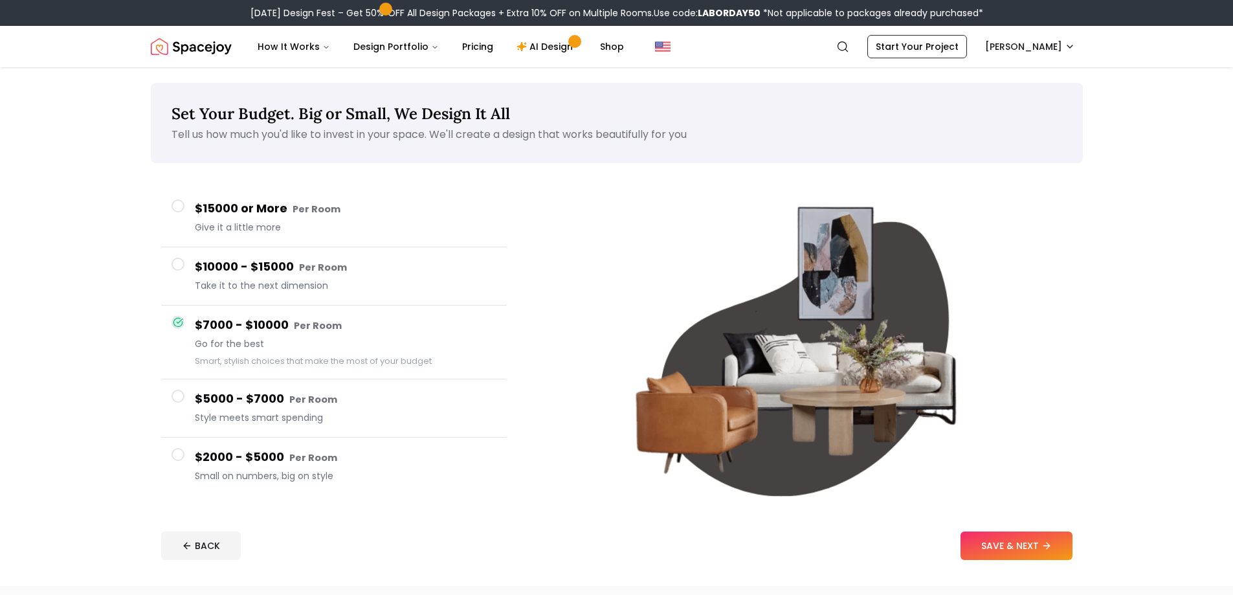
click at [175, 397] on span at bounding box center [178, 396] width 13 height 13
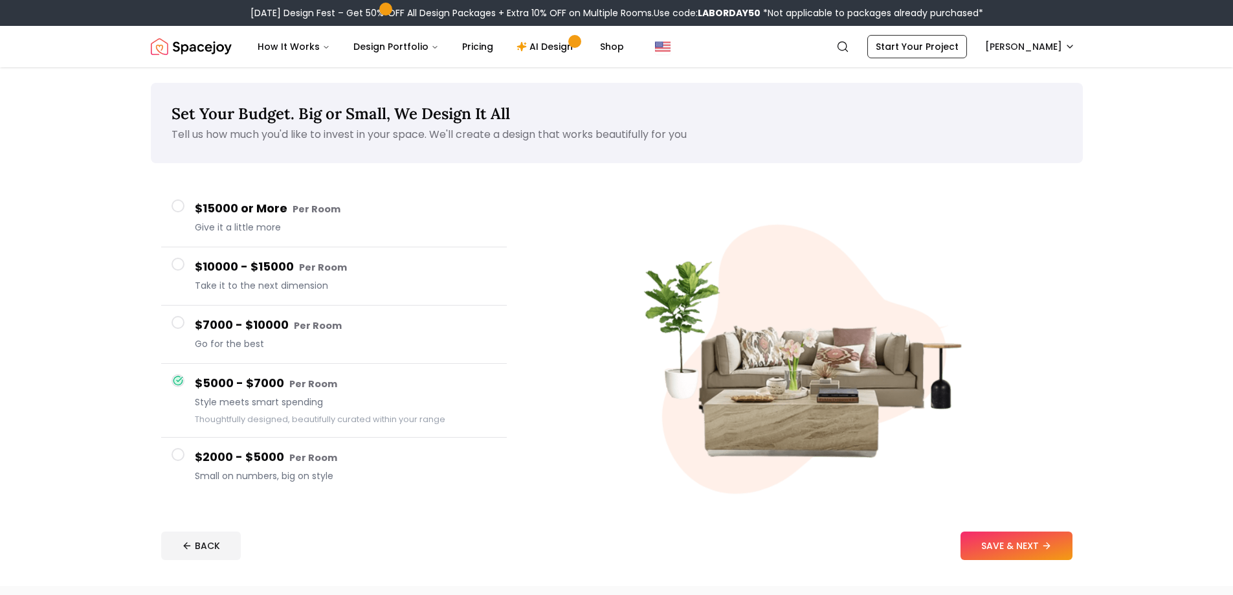
click at [180, 324] on span at bounding box center [178, 322] width 13 height 13
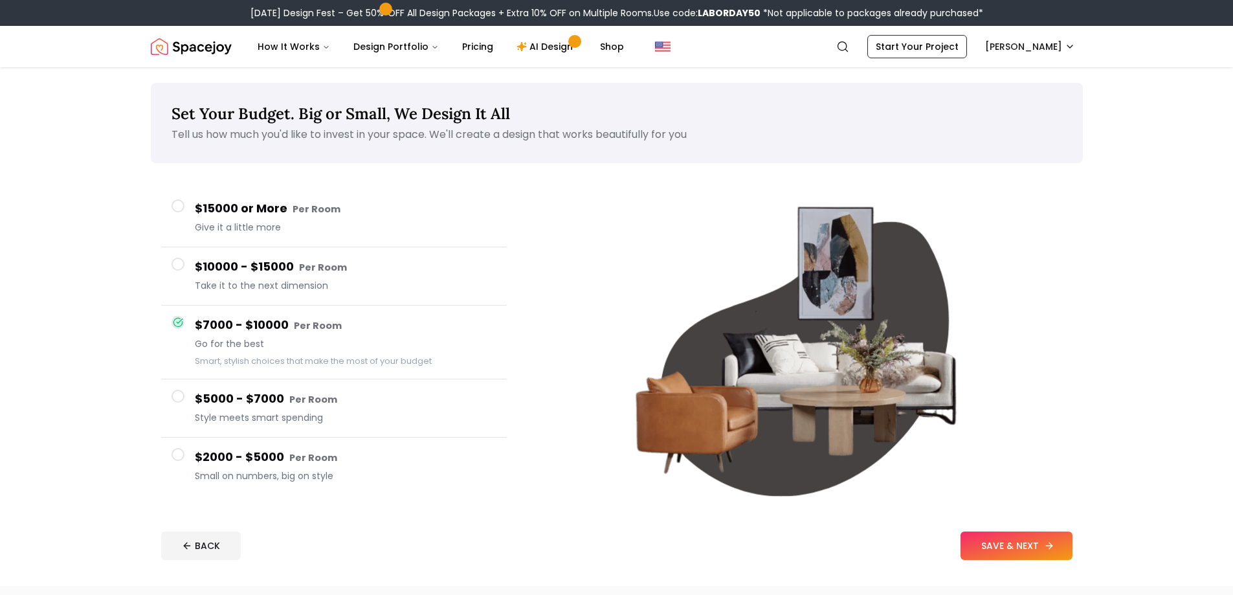
click at [1008, 539] on button "SAVE & NEXT" at bounding box center [1017, 545] width 112 height 28
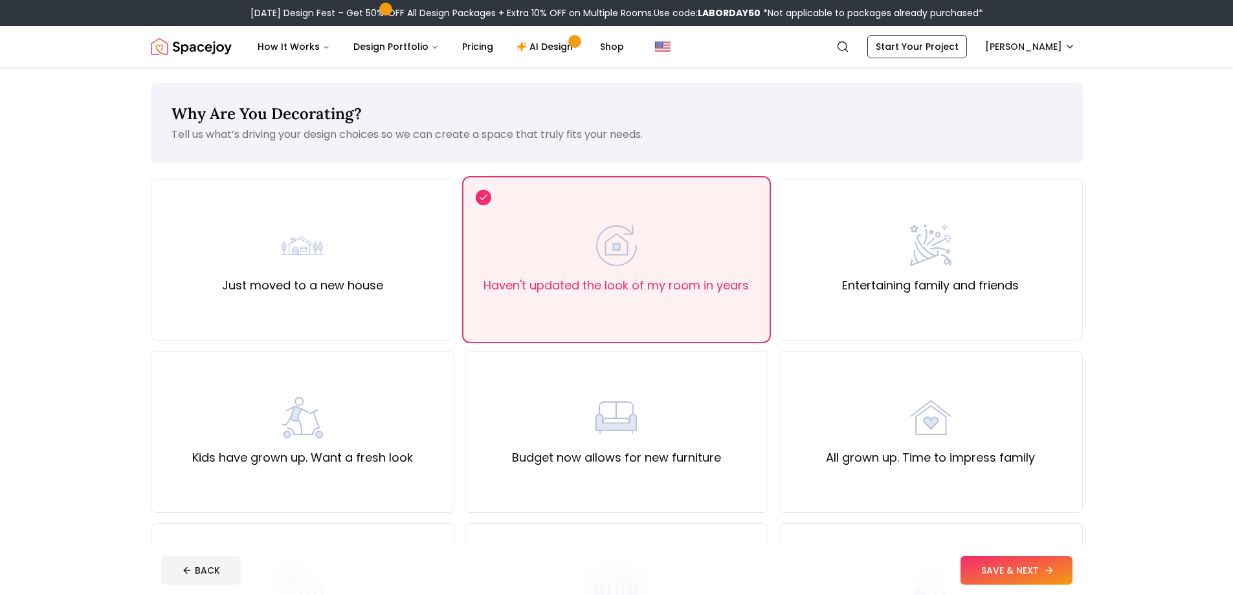
click at [1012, 574] on button "SAVE & NEXT" at bounding box center [1017, 570] width 112 height 28
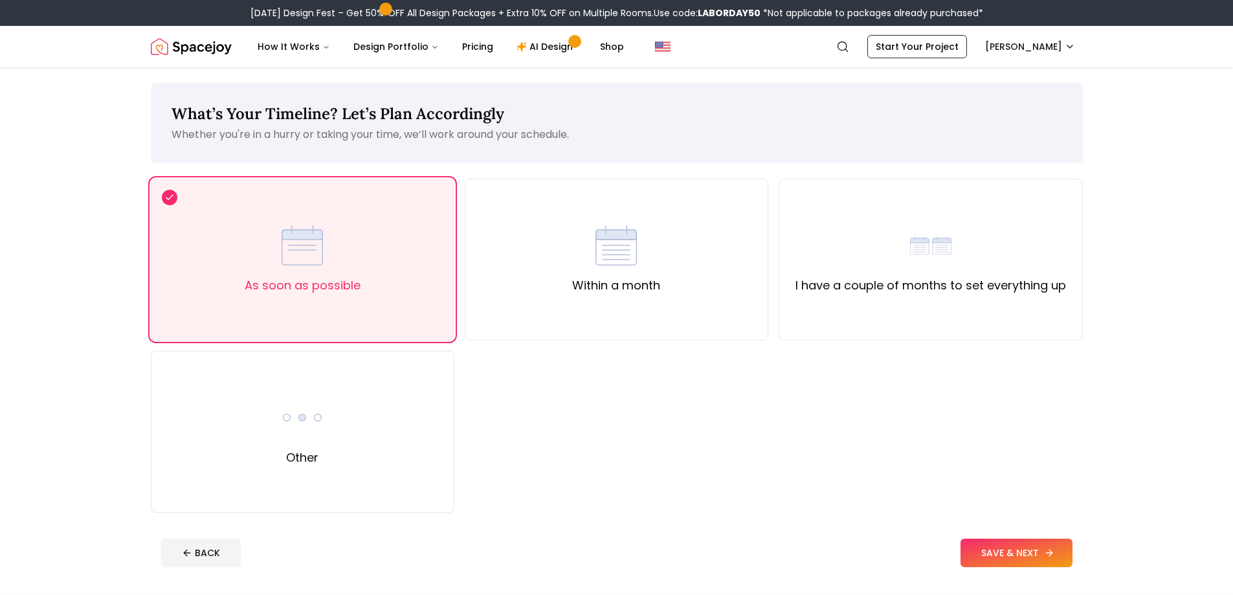
click at [1017, 555] on button "SAVE & NEXT" at bounding box center [1017, 553] width 112 height 28
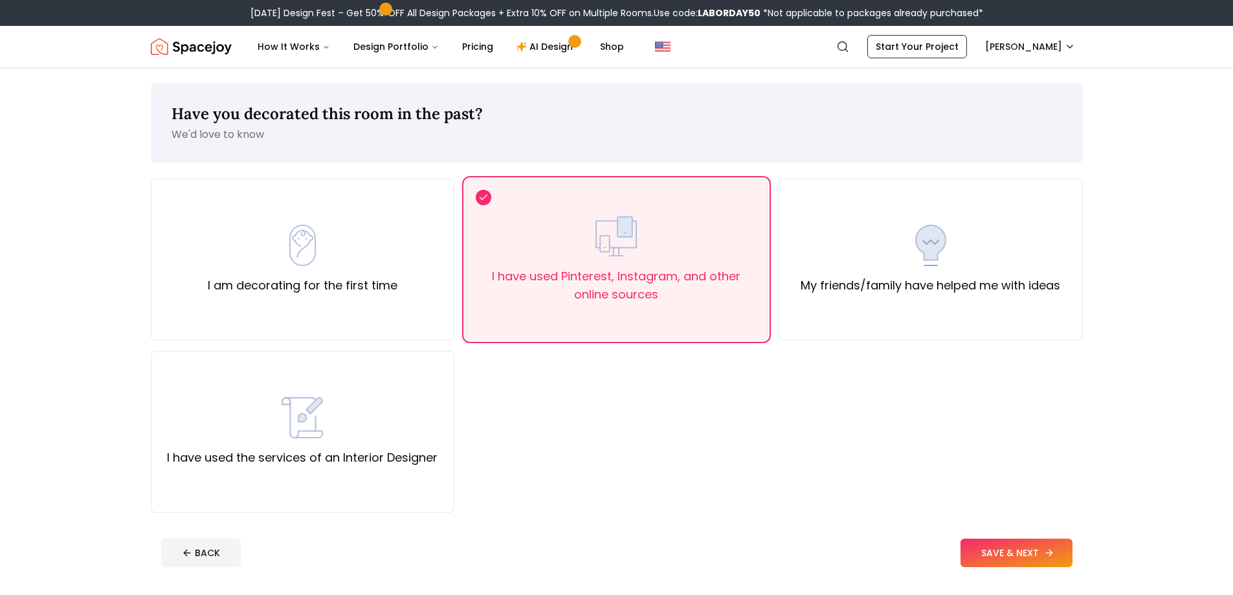
click at [1017, 550] on button "SAVE & NEXT" at bounding box center [1017, 553] width 112 height 28
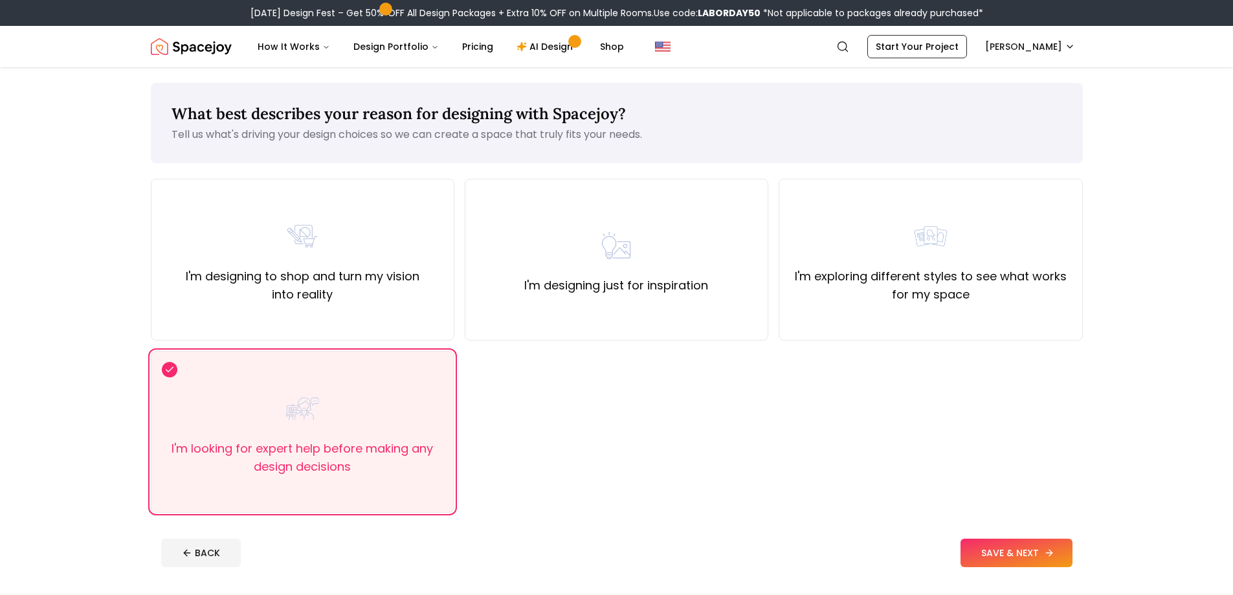
click at [1017, 550] on button "SAVE & NEXT" at bounding box center [1017, 553] width 112 height 28
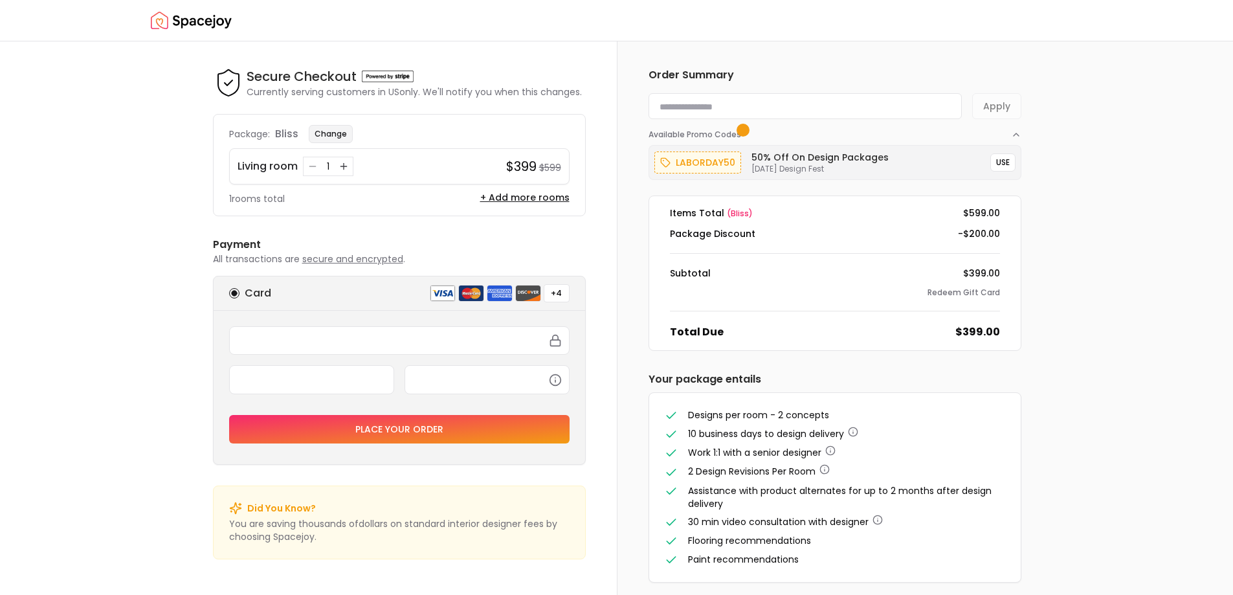
click at [329, 130] on button "Change" at bounding box center [331, 134] width 44 height 18
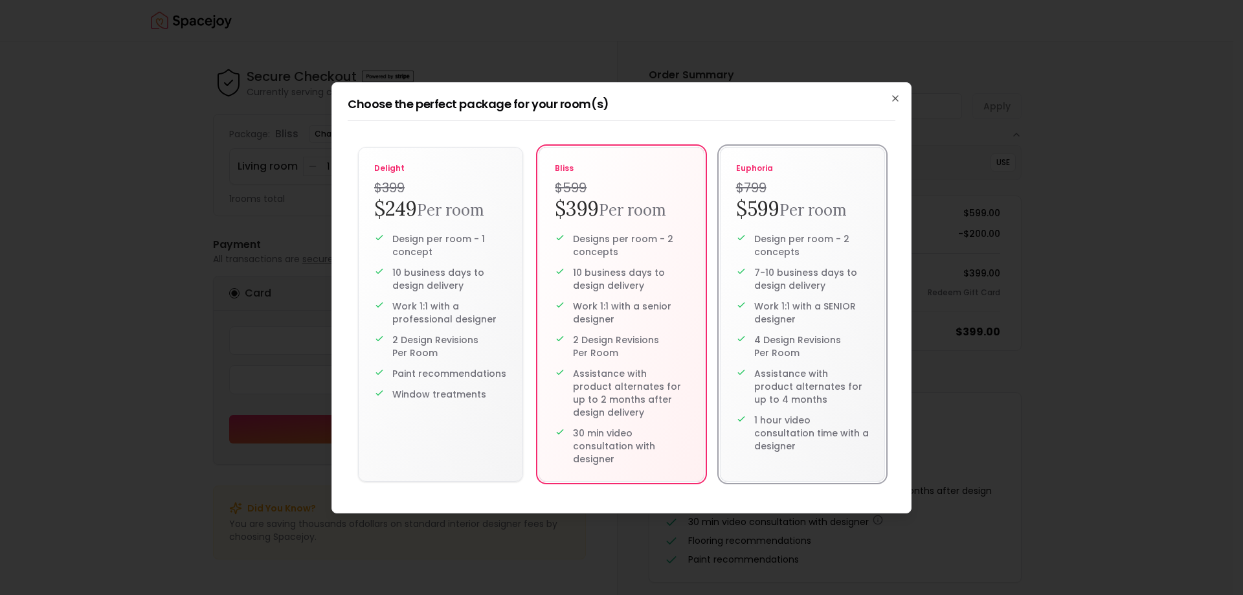
click at [808, 212] on small "Per room" at bounding box center [812, 210] width 67 height 20
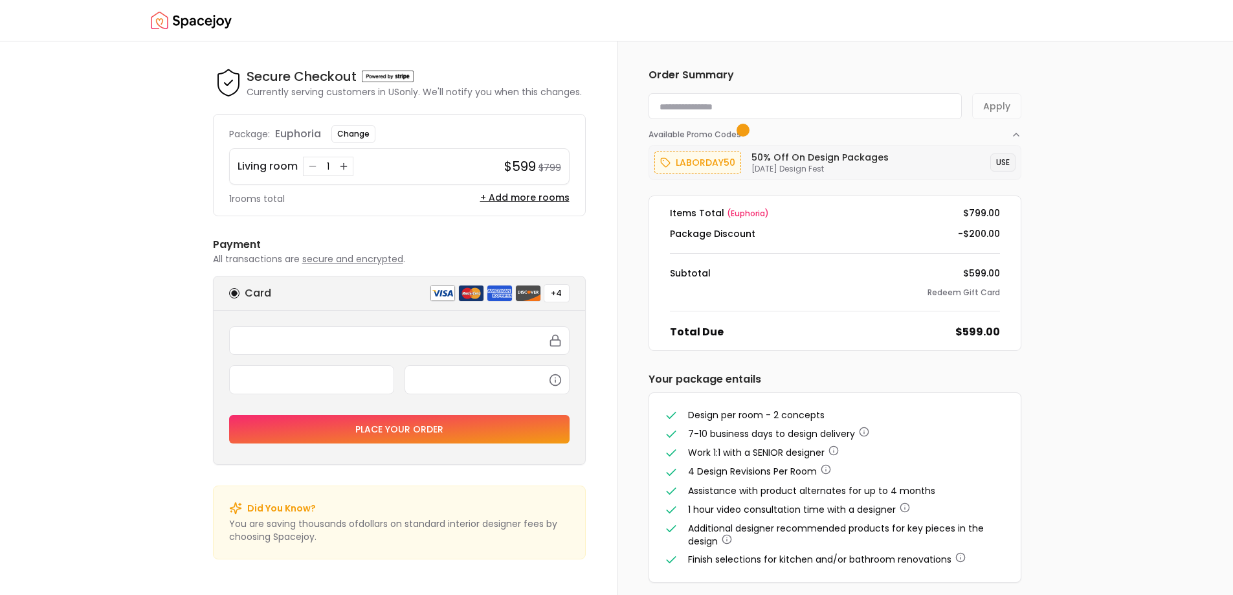
click at [1010, 161] on button "USE" at bounding box center [1002, 162] width 25 height 18
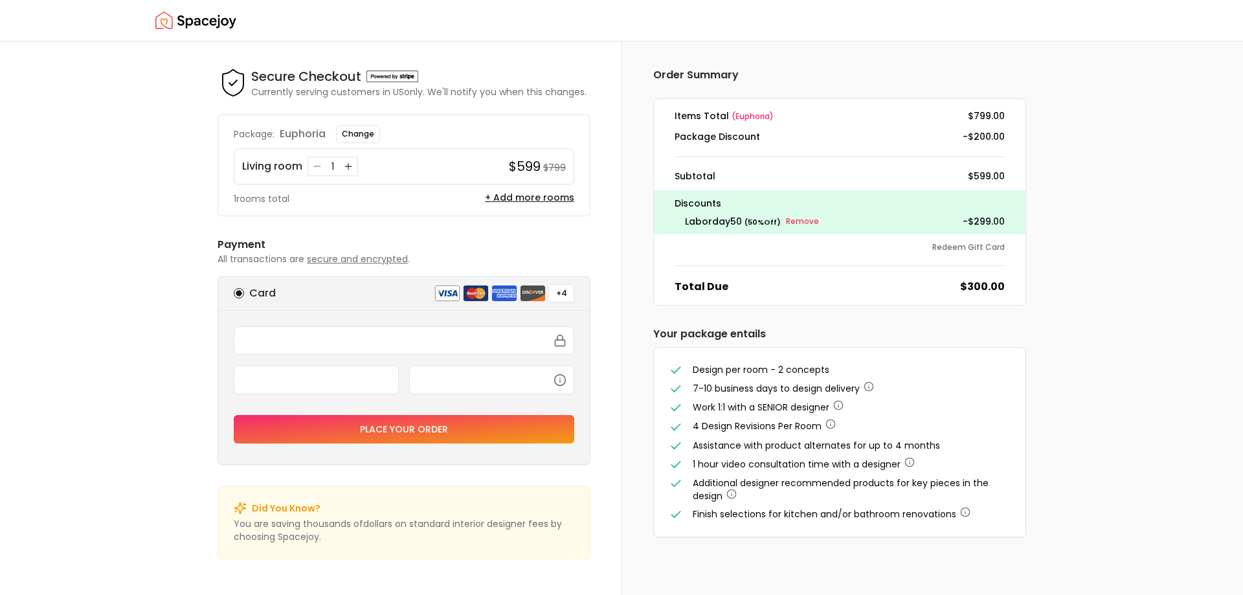
click at [446, 295] on img at bounding box center [447, 293] width 26 height 17
click at [419, 429] on button "Place your order" at bounding box center [404, 429] width 341 height 28
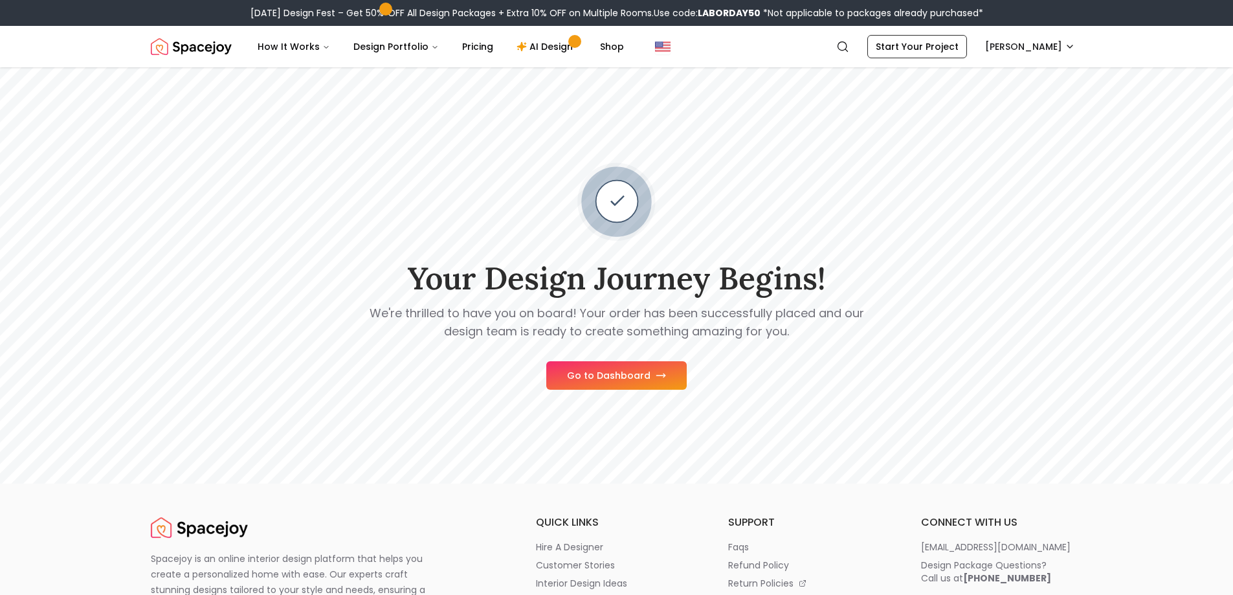
click at [588, 373] on button "Go to Dashboard" at bounding box center [616, 375] width 140 height 28
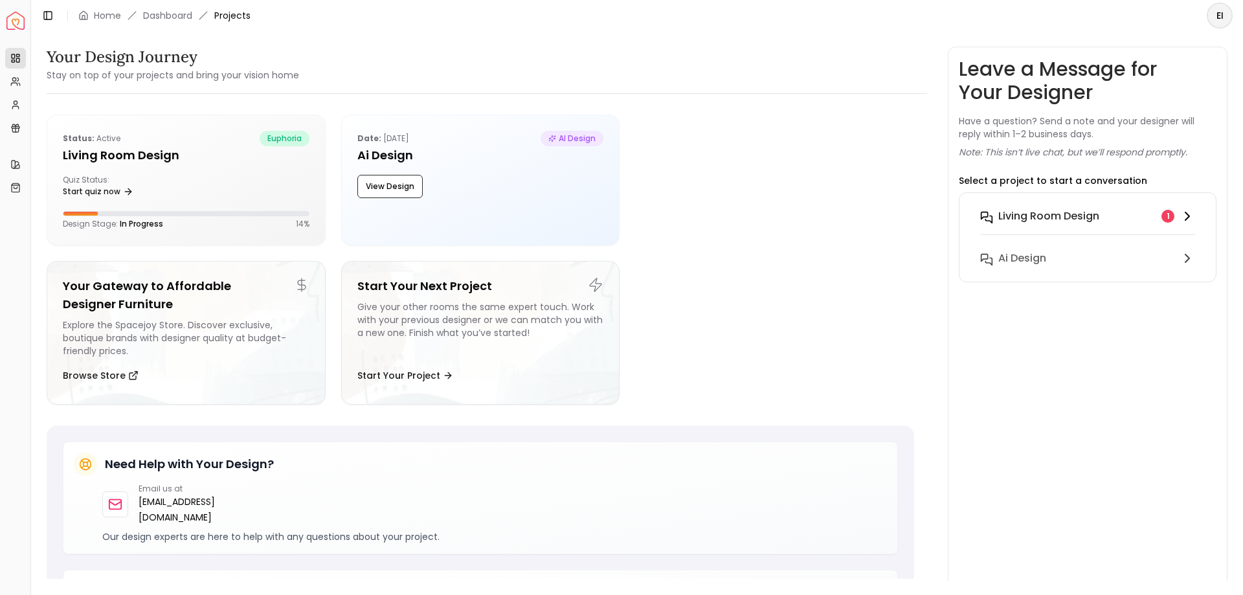
click at [1189, 216] on icon at bounding box center [1187, 216] width 4 height 8
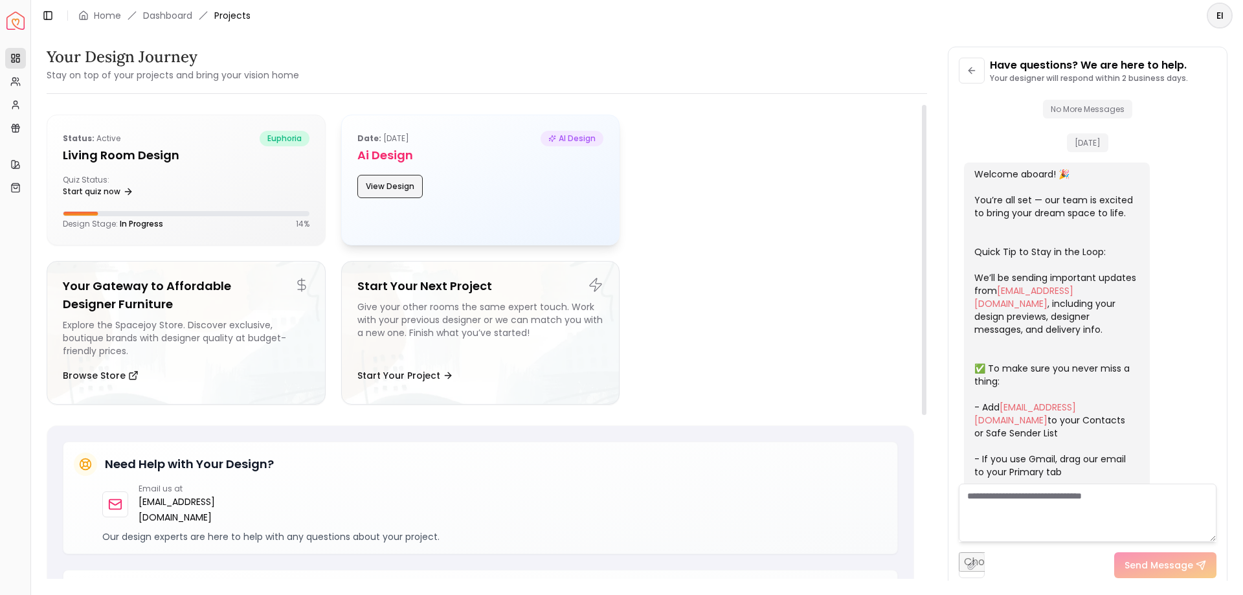
click at [413, 191] on button "View Design" at bounding box center [389, 186] width 65 height 23
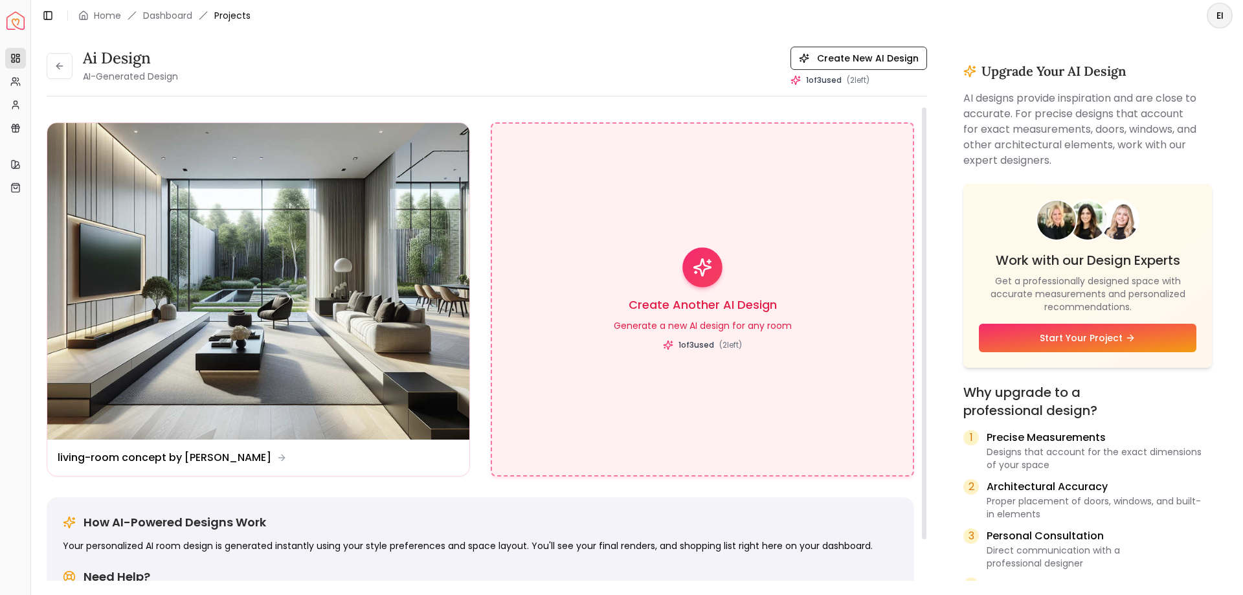
click at [701, 269] on icon at bounding box center [702, 267] width 23 height 23
